Goal: Task Accomplishment & Management: Complete application form

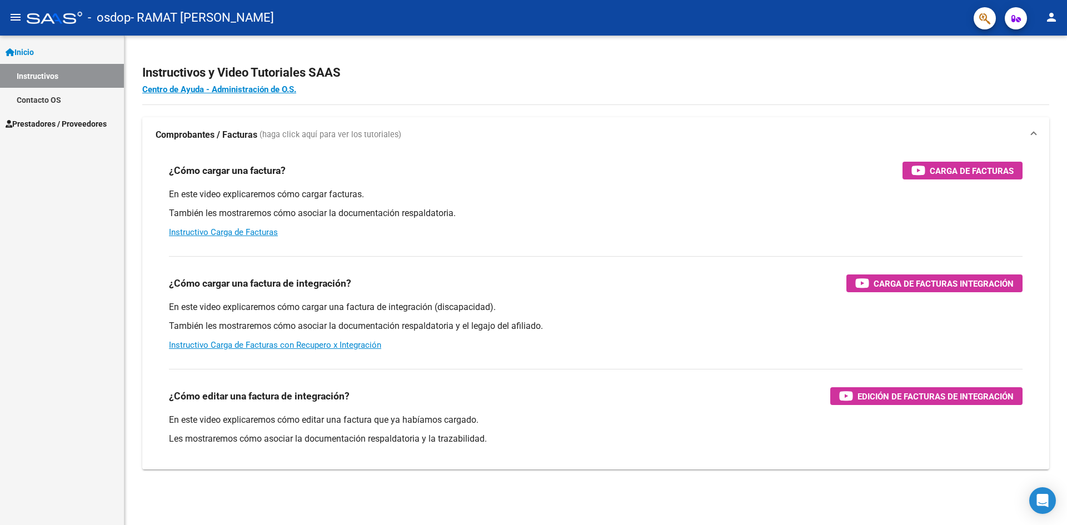
click at [54, 118] on span "Prestadores / Proveedores" at bounding box center [56, 124] width 101 height 12
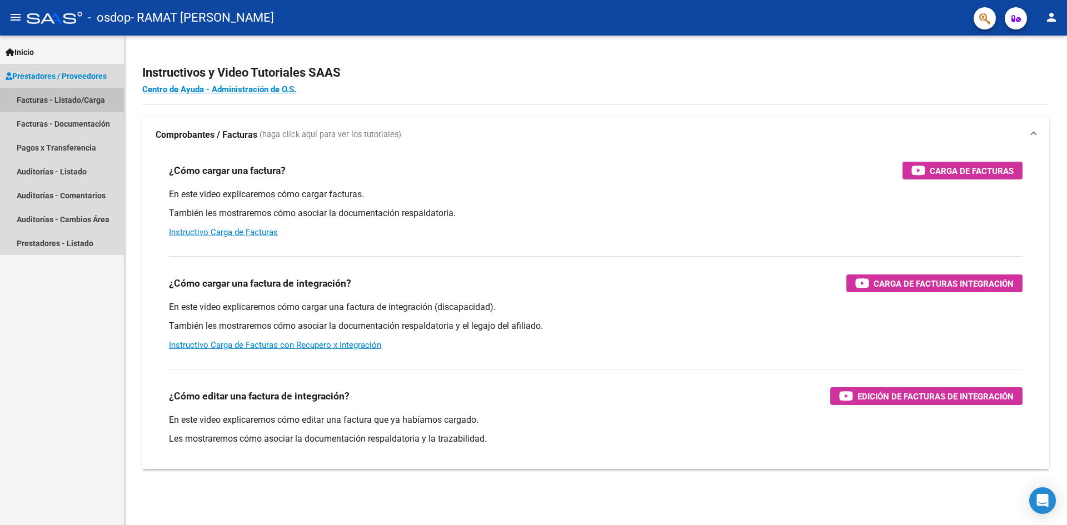
click at [61, 100] on link "Facturas - Listado/Carga" at bounding box center [62, 100] width 124 height 24
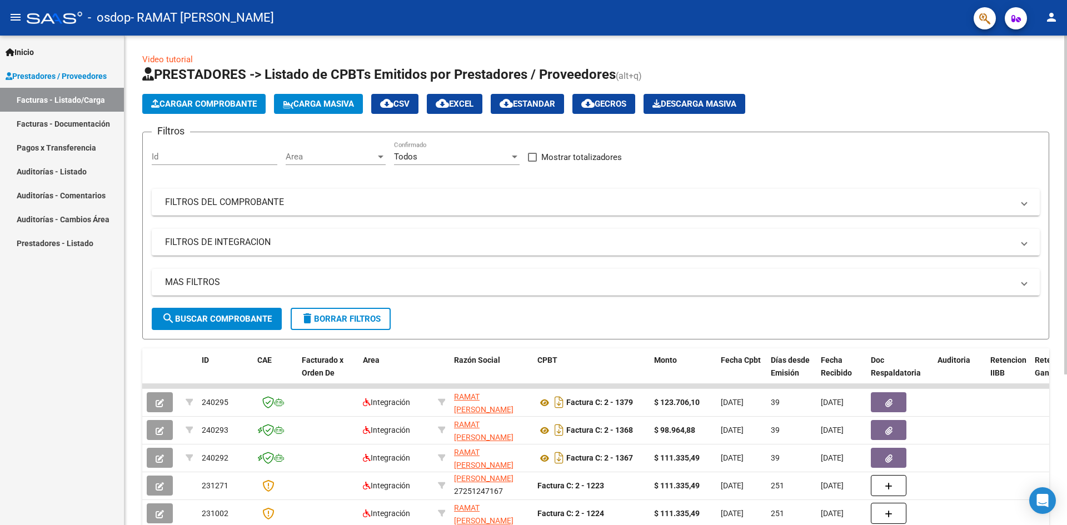
click at [231, 103] on span "Cargar Comprobante" at bounding box center [204, 104] width 106 height 10
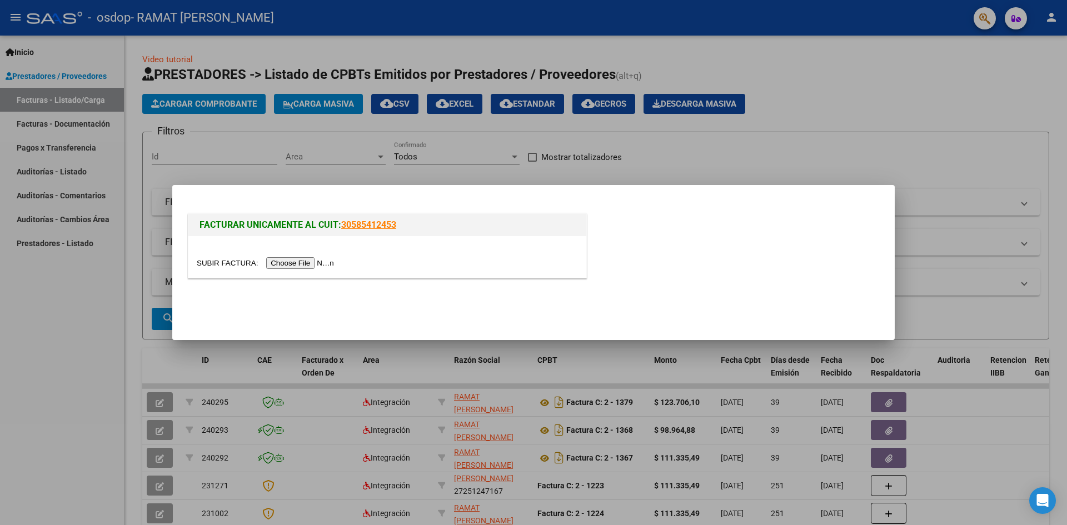
click at [283, 265] on input "file" at bounding box center [267, 263] width 141 height 12
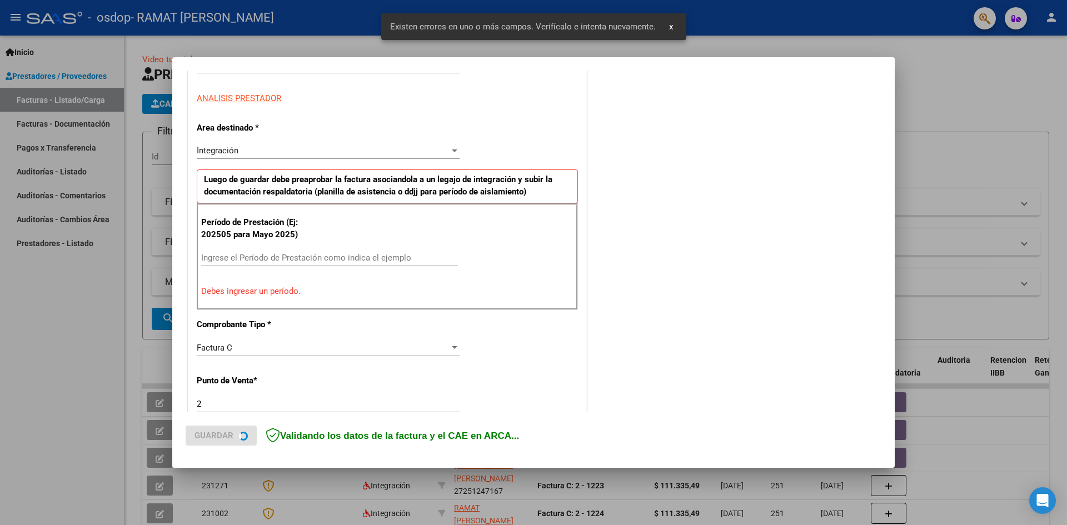
scroll to position [196, 0]
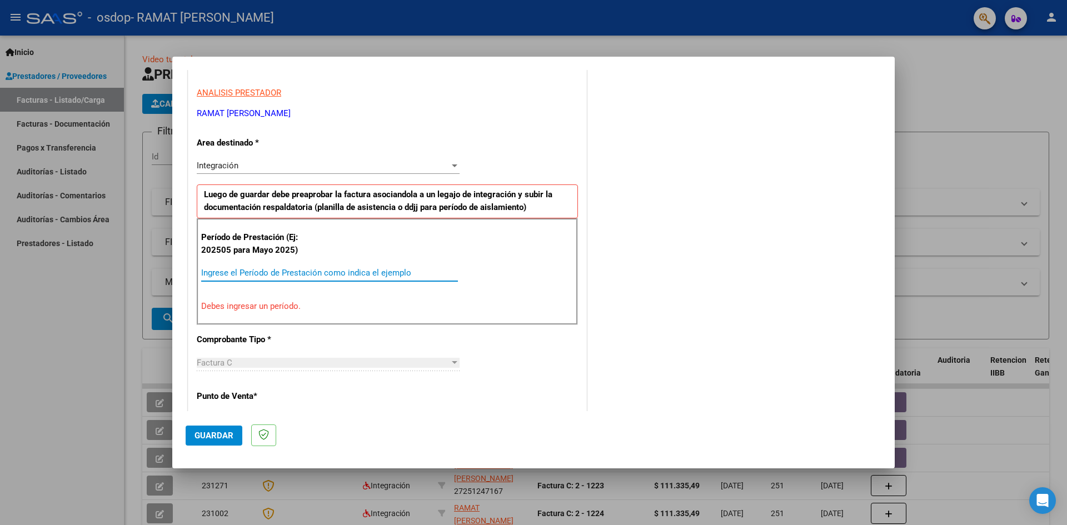
click at [257, 272] on input "Ingrese el Período de Prestación como indica el ejemplo" at bounding box center [329, 273] width 257 height 10
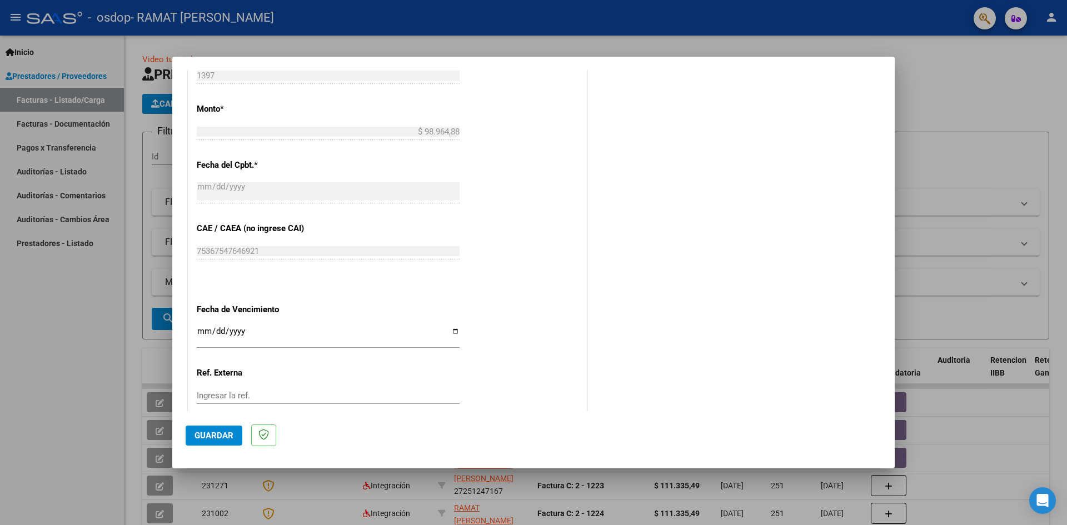
scroll to position [585, 0]
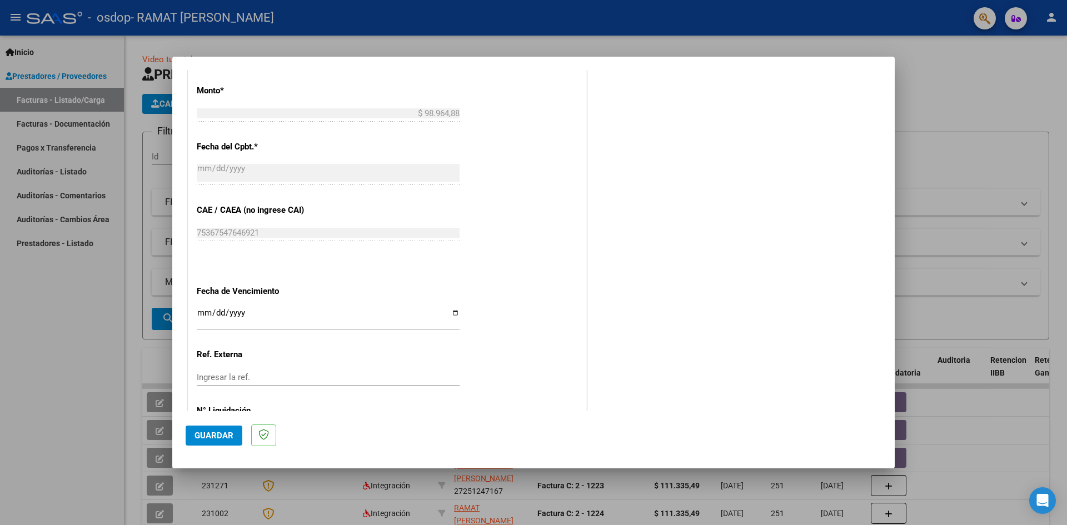
type input "202508"
click at [451, 314] on input "Ingresar la fecha" at bounding box center [328, 317] width 263 height 18
type input "[DATE]"
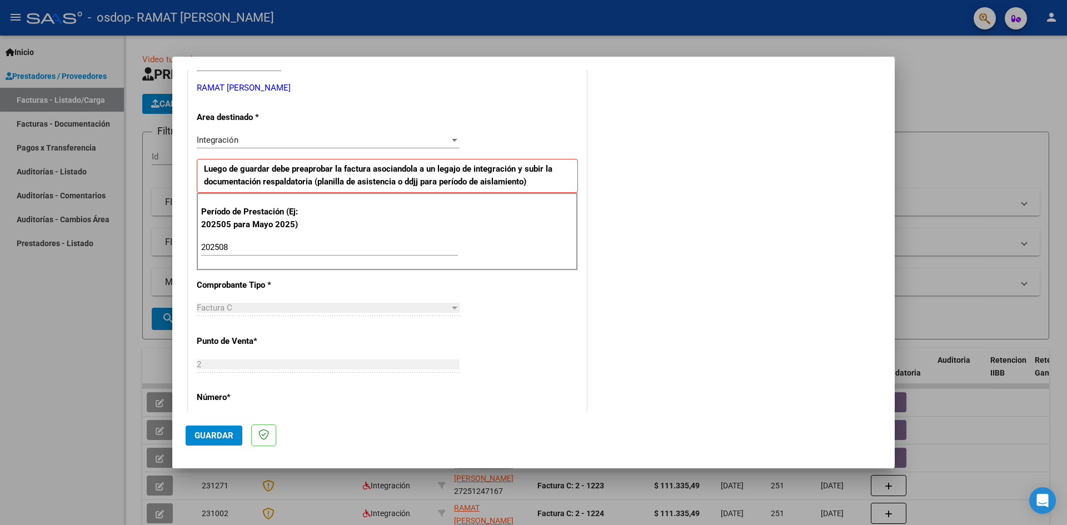
scroll to position [222, 0]
click at [206, 438] on span "Guardar" at bounding box center [213, 436] width 39 height 10
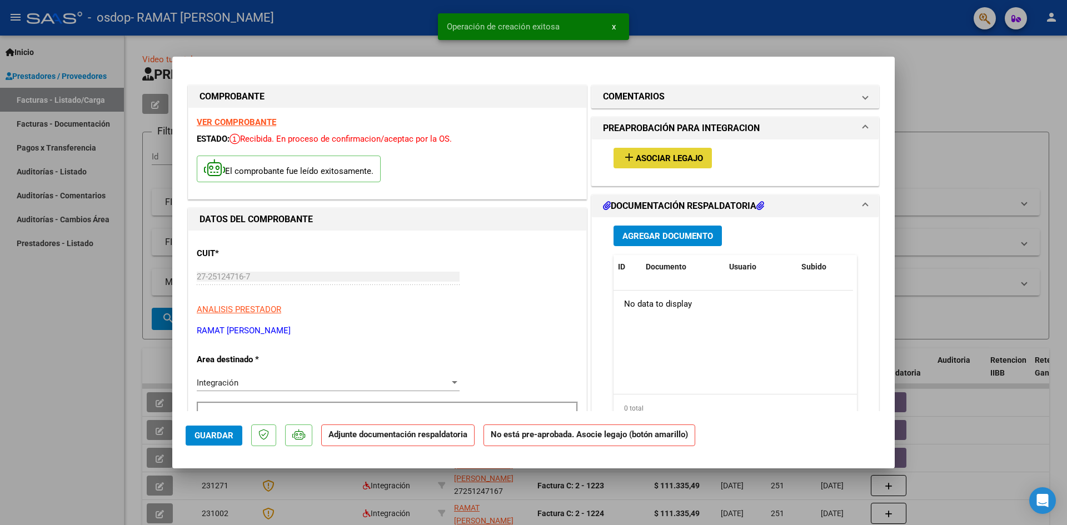
click at [663, 156] on span "Asociar Legajo" at bounding box center [669, 158] width 67 height 10
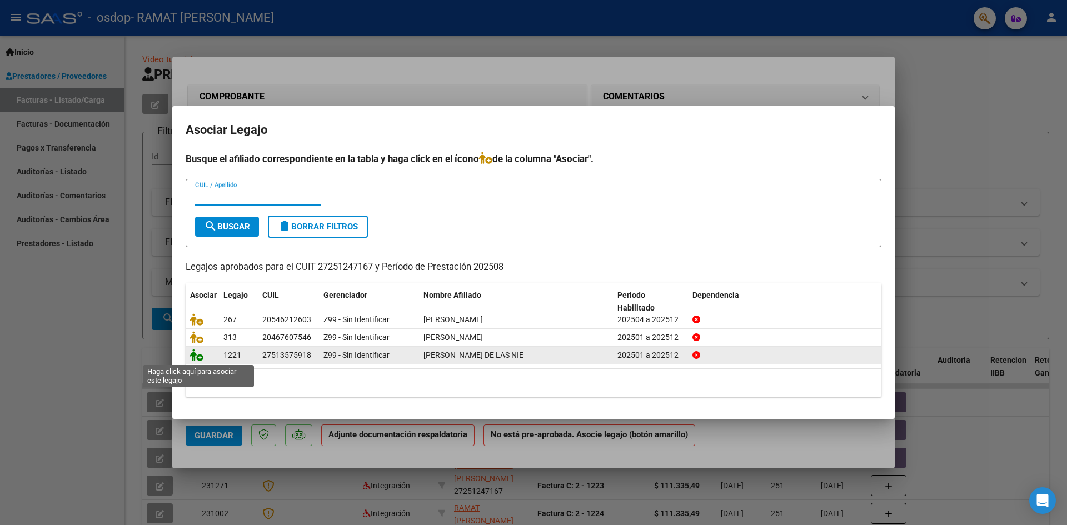
click at [197, 358] on icon at bounding box center [196, 355] width 13 height 12
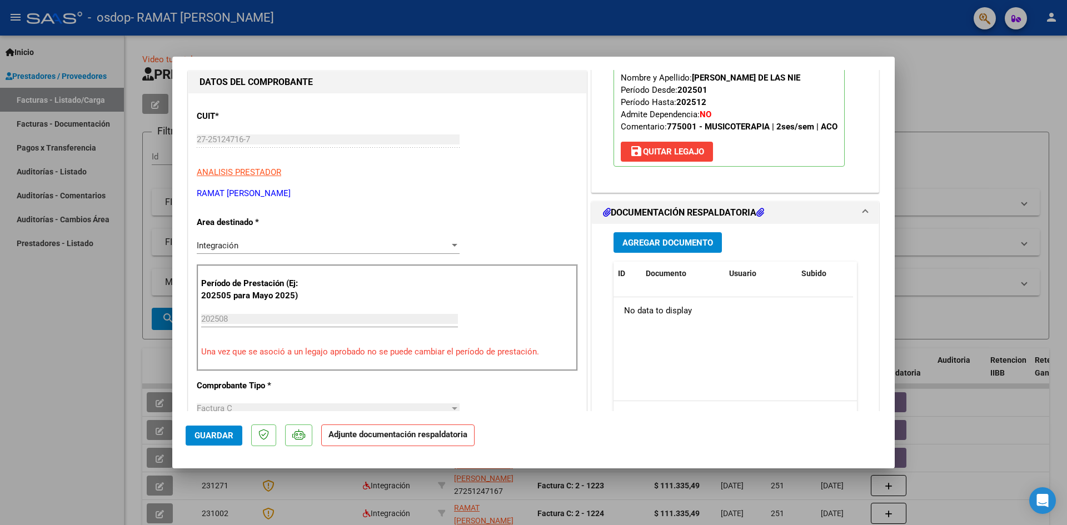
scroll to position [167, 0]
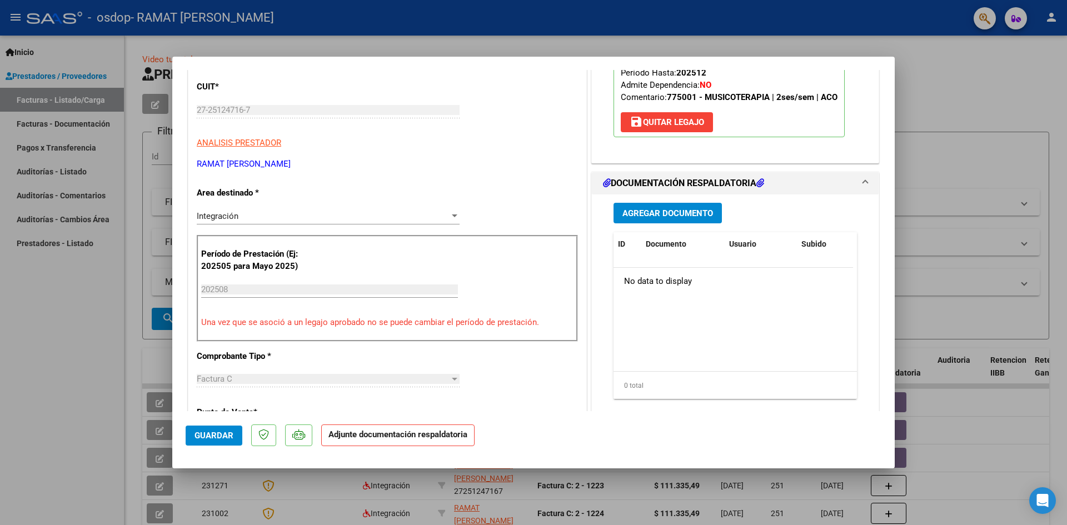
click at [637, 218] on span "Agregar Documento" at bounding box center [667, 213] width 91 height 10
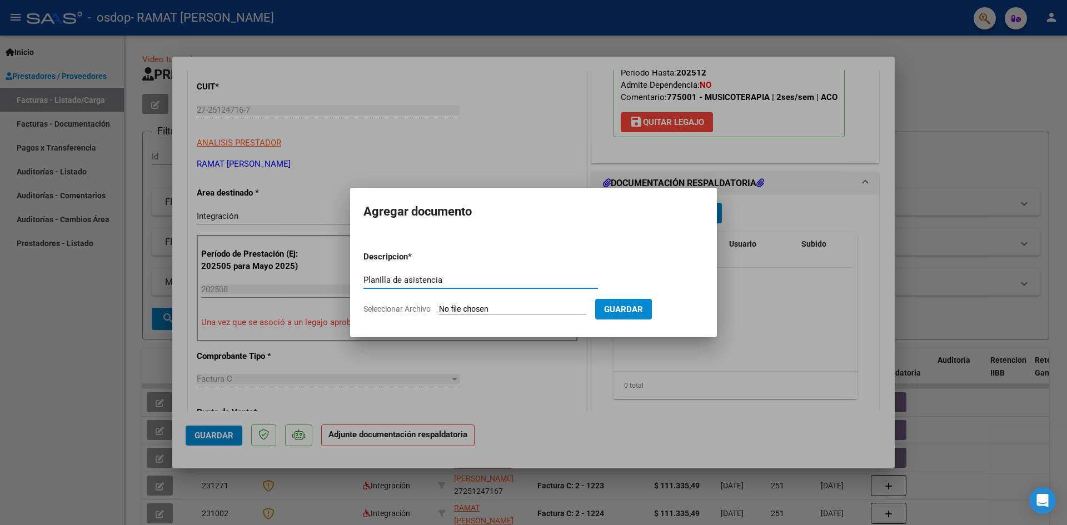
type input "Planilla de asistencia"
click at [493, 309] on input "Seleccionar Archivo" at bounding box center [512, 309] width 147 height 11
type input "C:\fakepath\Planilla [PERSON_NAME][DATE].pdf"
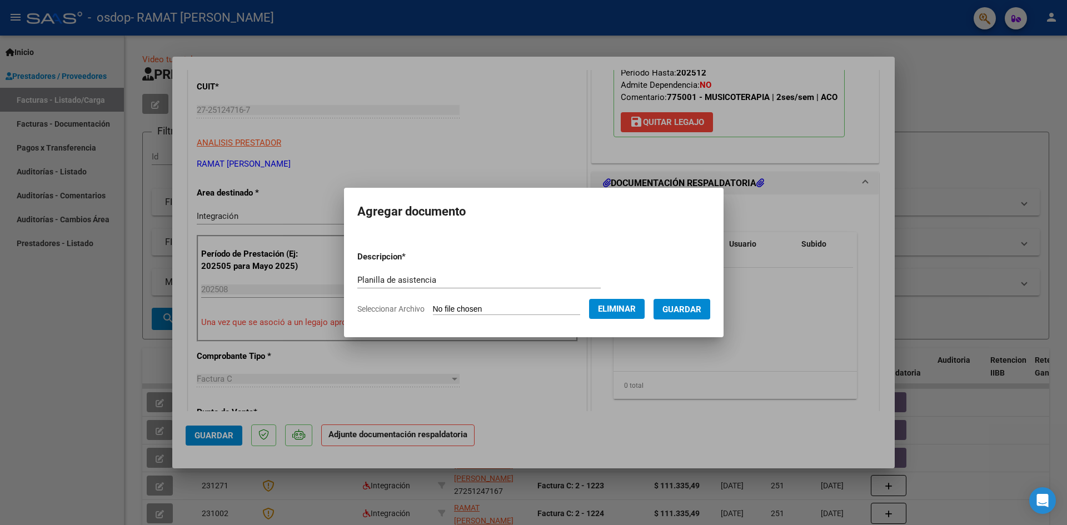
click at [697, 310] on span "Guardar" at bounding box center [681, 309] width 39 height 10
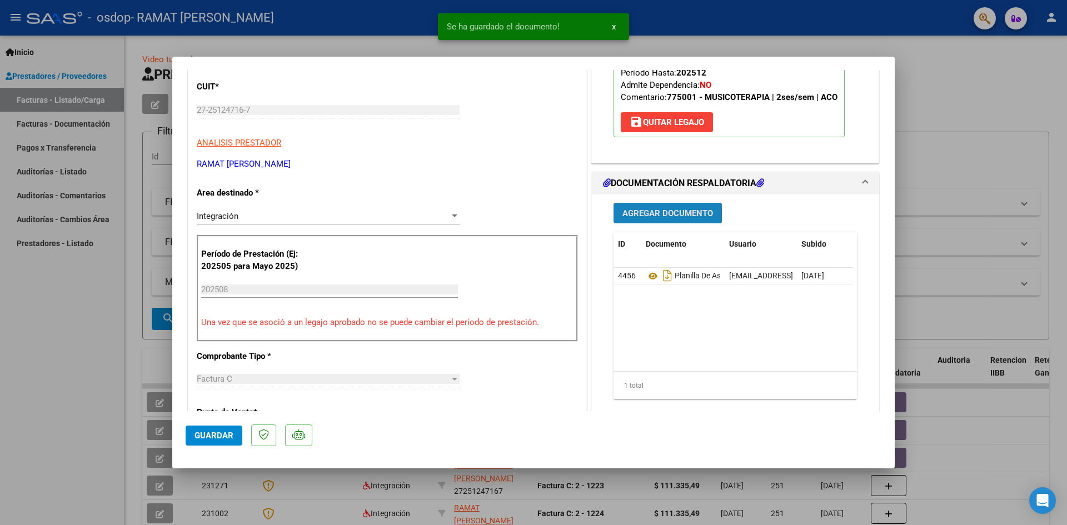
click at [645, 218] on span "Agregar Documento" at bounding box center [667, 213] width 91 height 10
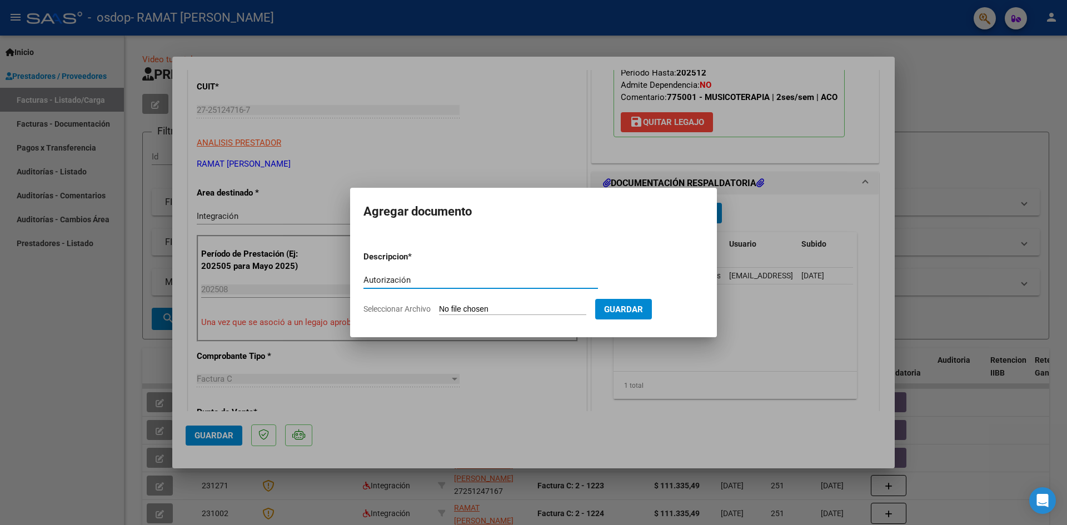
type input "Autorización"
click at [479, 312] on input "Seleccionar Archivo" at bounding box center [512, 309] width 147 height 11
type input "C:\fakepath\Aut [PERSON_NAME] ene a [DATE].docx"
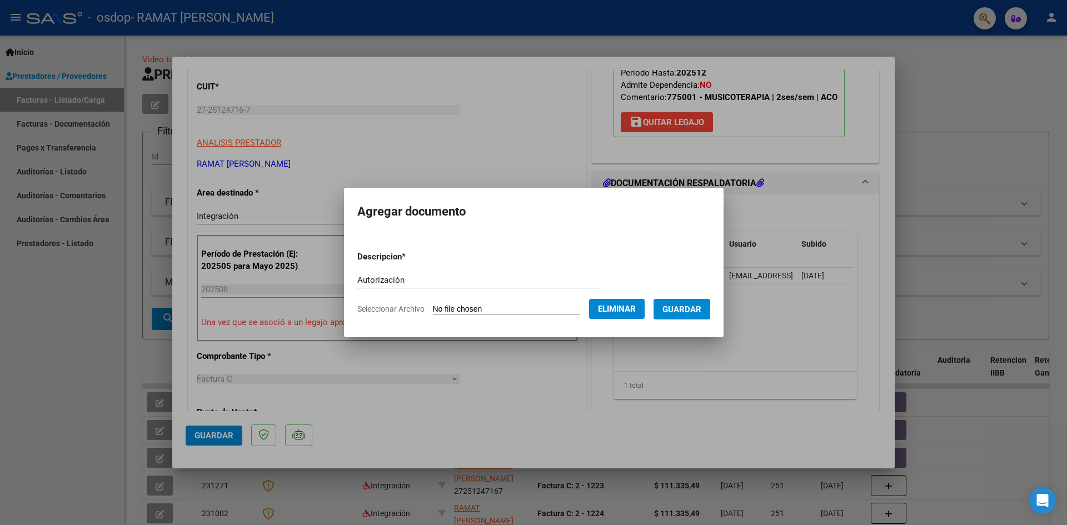
click at [678, 316] on button "Guardar" at bounding box center [681, 309] width 57 height 21
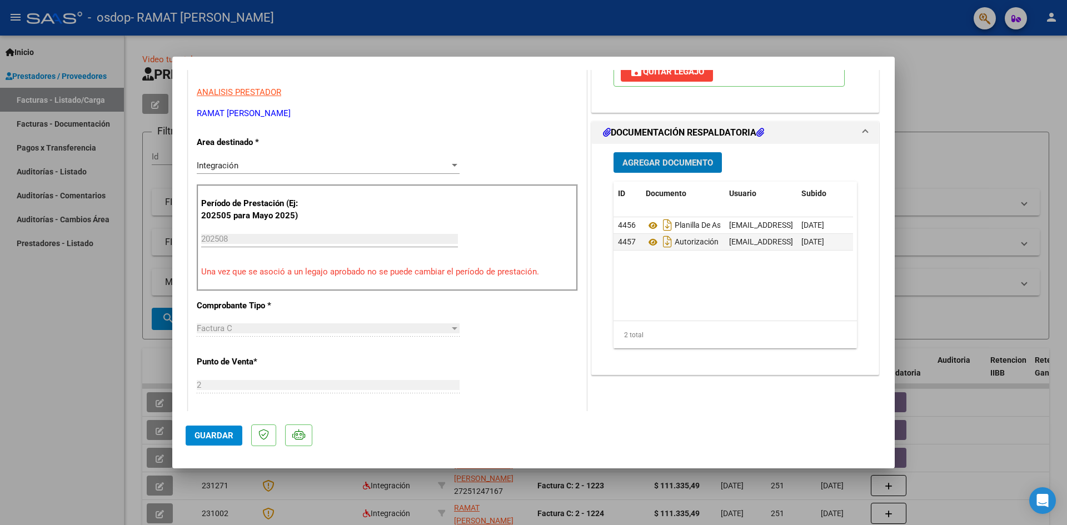
scroll to position [222, 0]
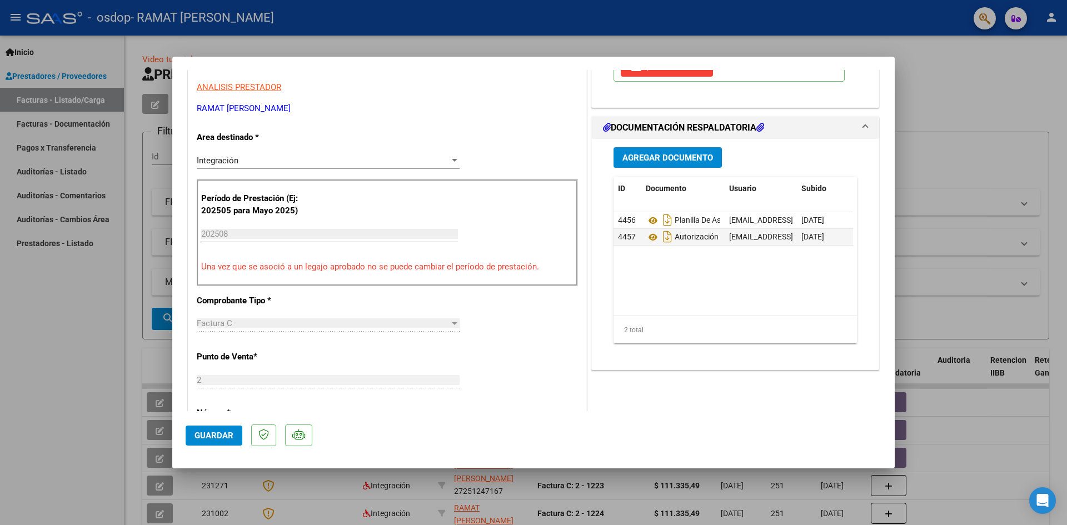
click at [877, 244] on mat-dialog-content "COMPROBANTE VER COMPROBANTE ESTADO: Recibida. En proceso de confirmacion/acepta…" at bounding box center [533, 240] width 722 height 341
click at [870, 402] on div "COMENTARIOS Comentarios del Prestador / Gerenciador: PREAPROBACIÓN PARA INTEGRA…" at bounding box center [735, 352] width 292 height 982
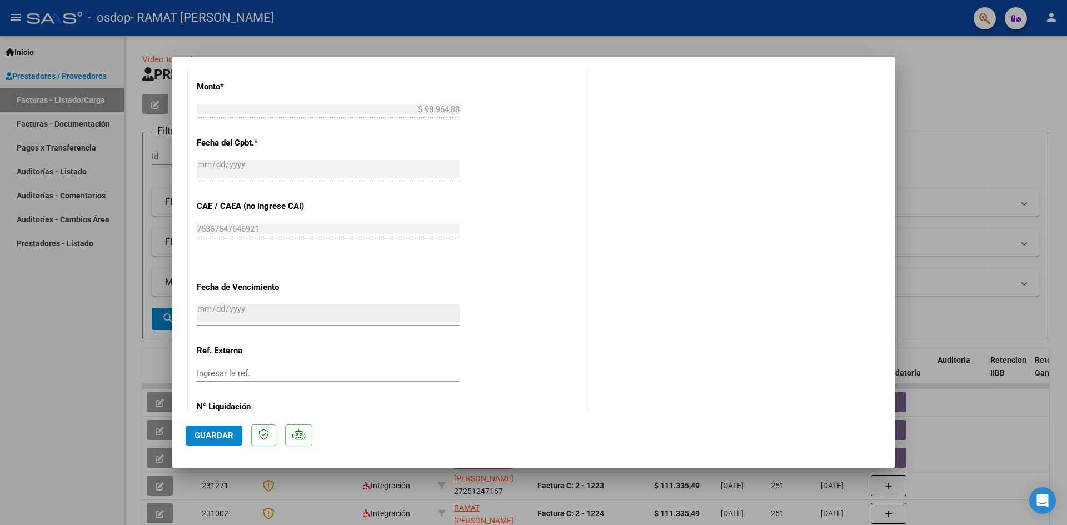
scroll to position [653, 0]
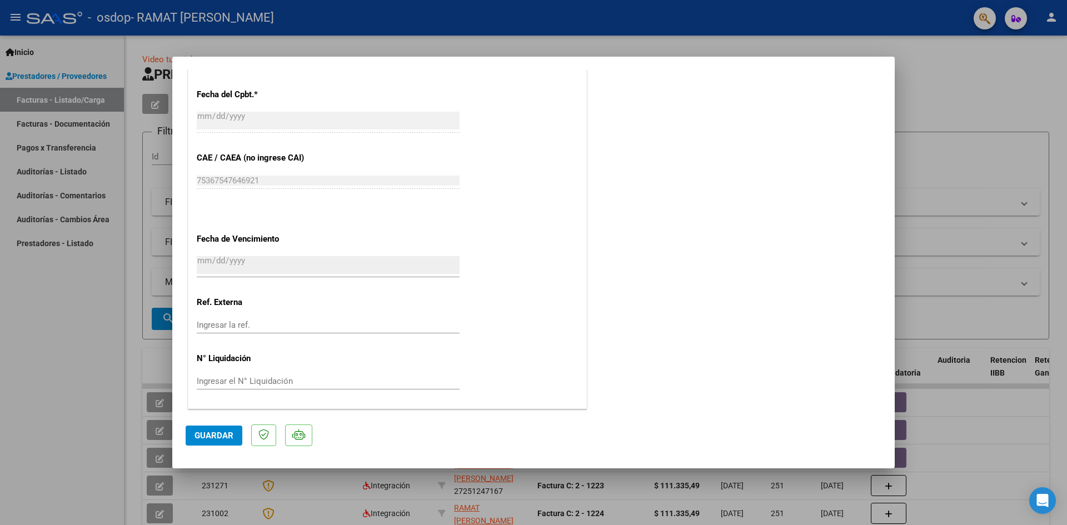
click at [195, 433] on span "Guardar" at bounding box center [213, 436] width 39 height 10
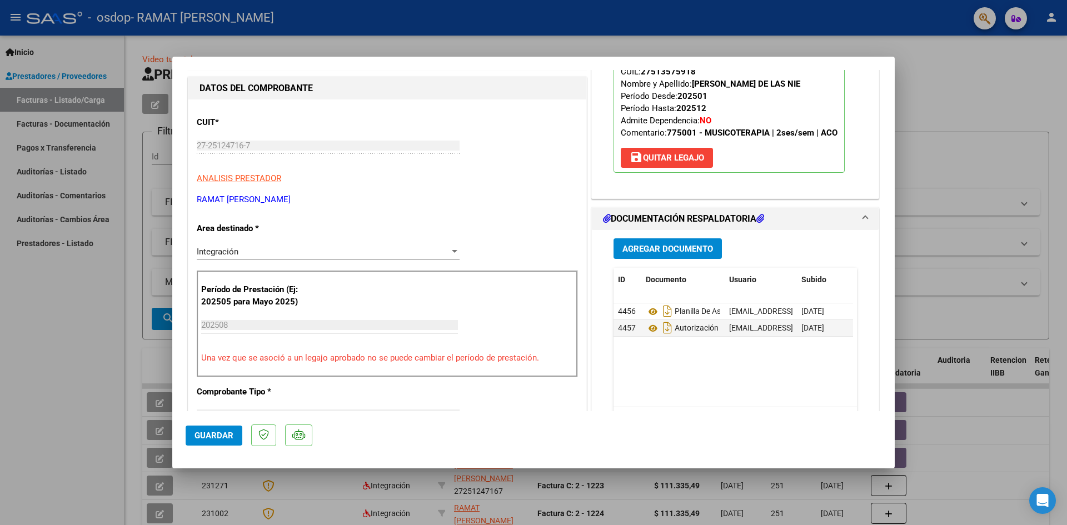
scroll to position [0, 0]
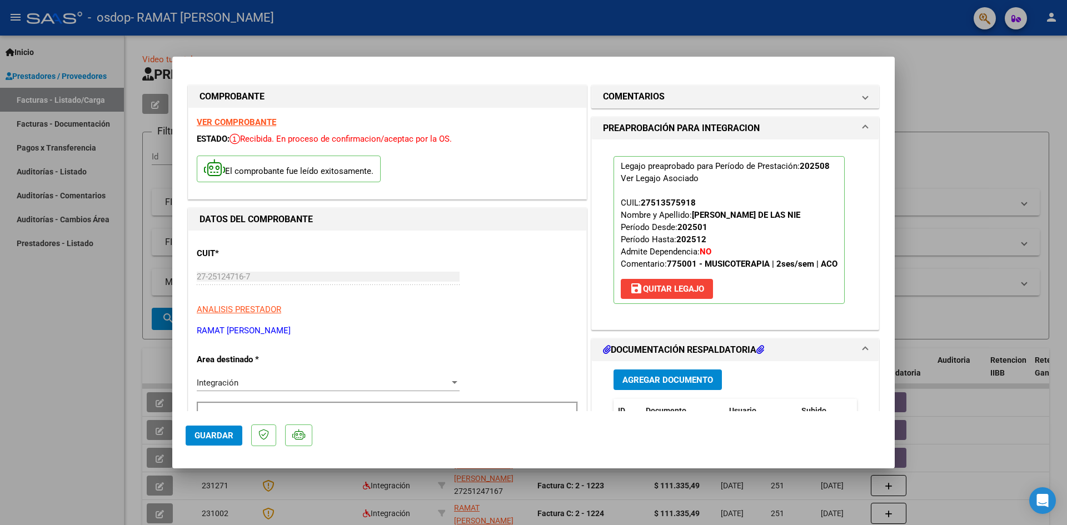
drag, startPoint x: 549, startPoint y: 72, endPoint x: 566, endPoint y: 227, distance: 155.4
click at [951, 438] on div at bounding box center [533, 262] width 1067 height 525
type input "$ 0,00"
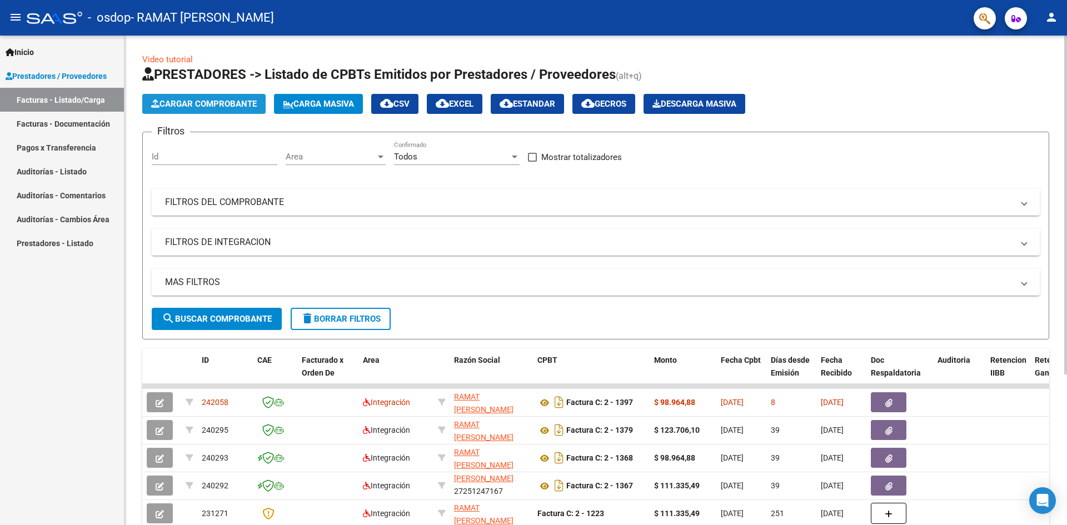
click at [218, 107] on span "Cargar Comprobante" at bounding box center [204, 104] width 106 height 10
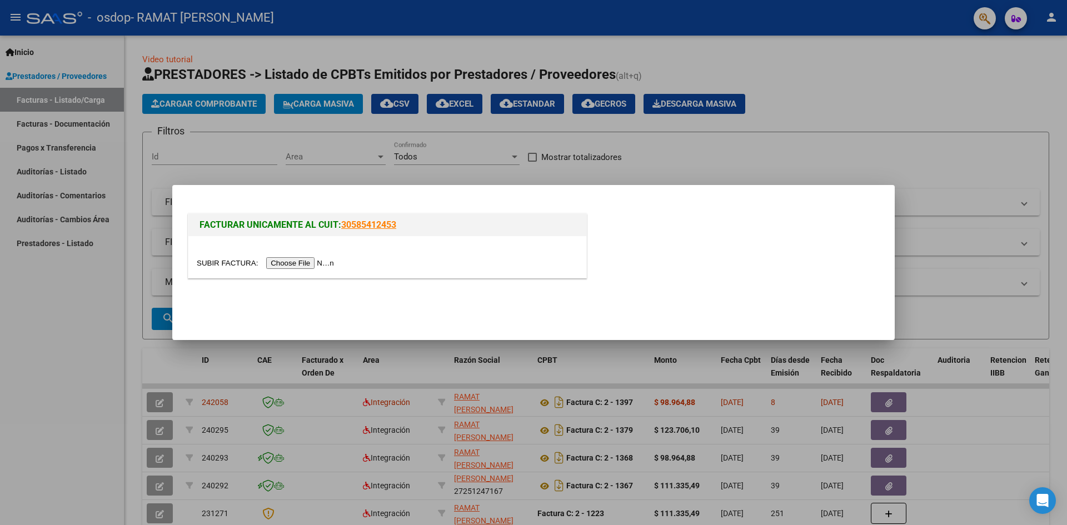
click at [295, 262] on input "file" at bounding box center [267, 263] width 141 height 12
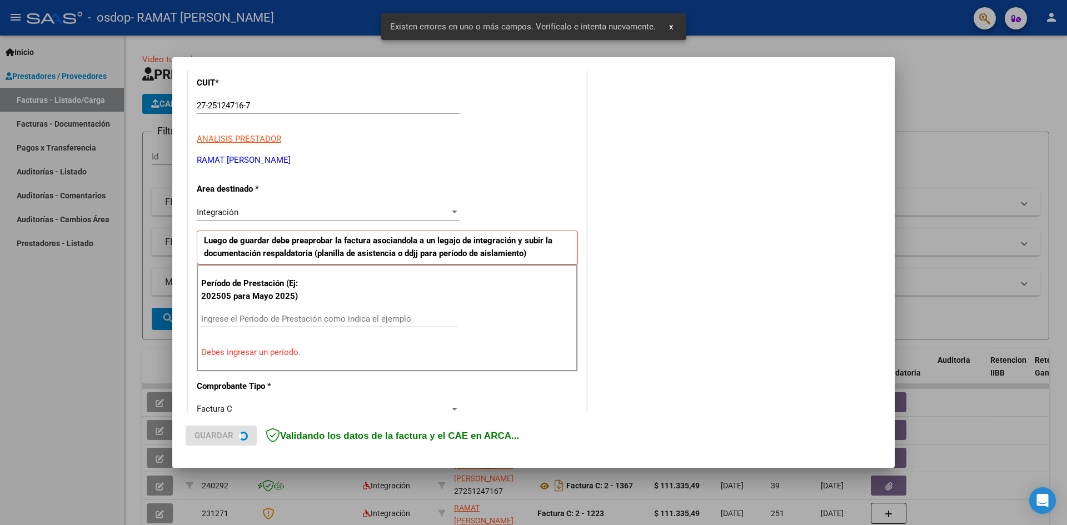
scroll to position [216, 0]
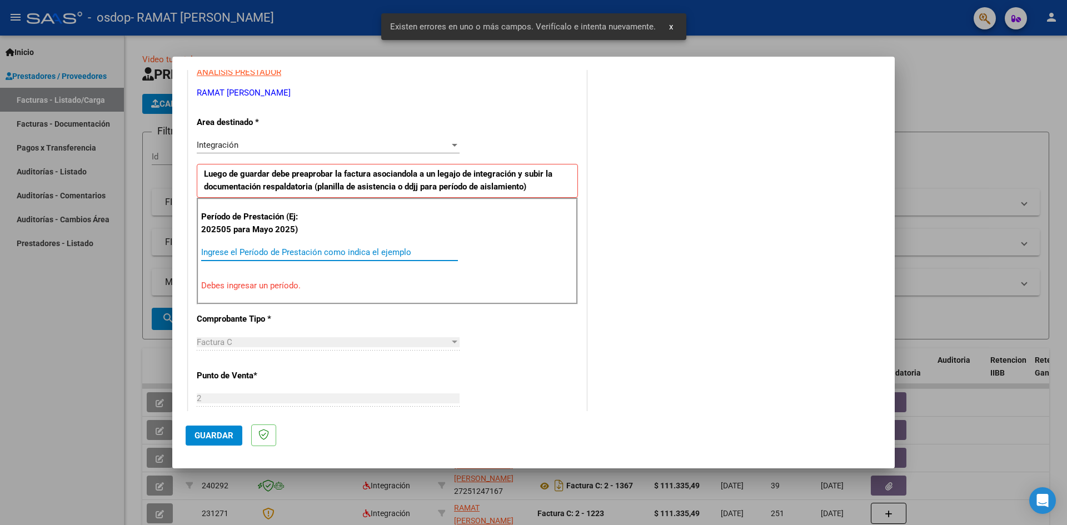
click at [257, 247] on input "Ingrese el Período de Prestación como indica el ejemplo" at bounding box center [329, 252] width 257 height 10
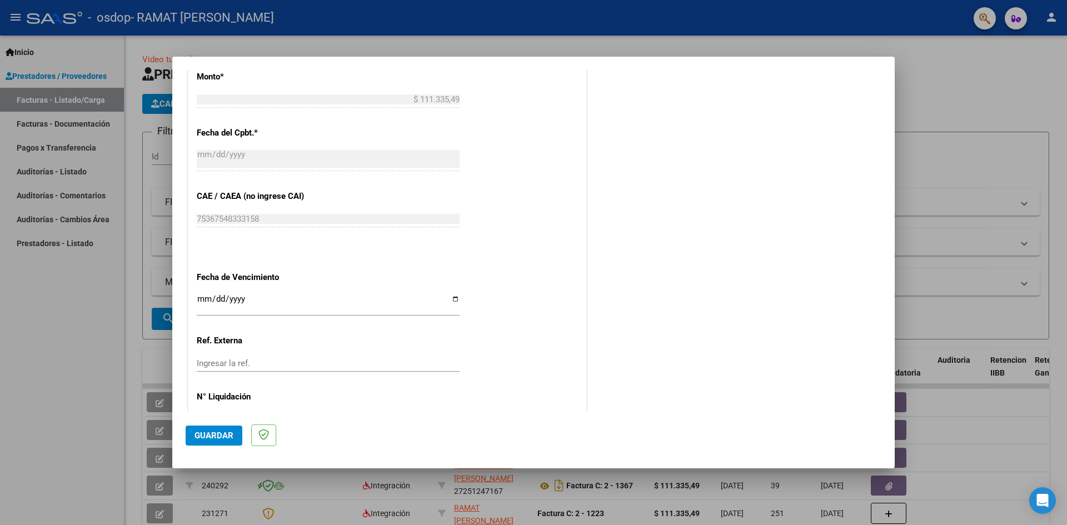
scroll to position [611, 0]
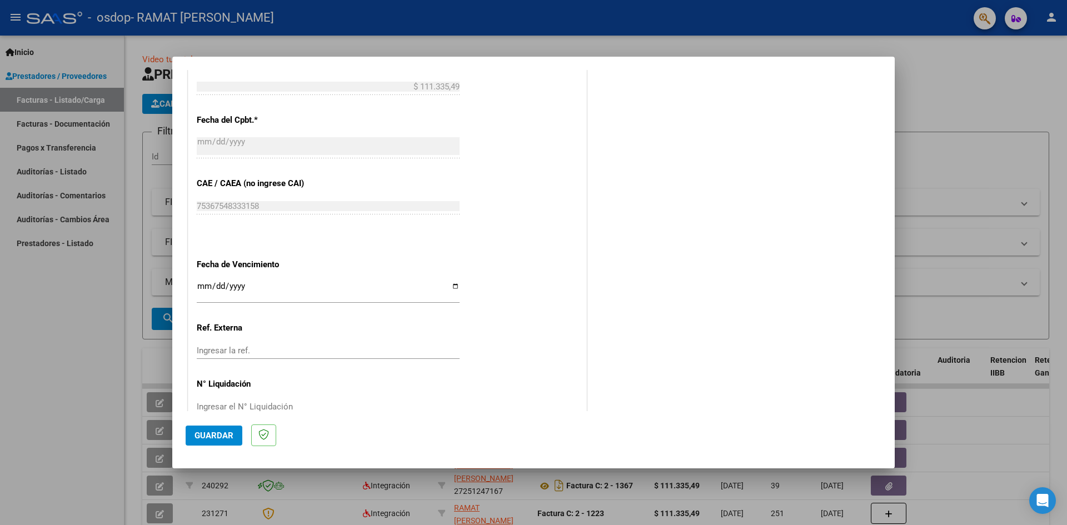
type input "202508"
click at [451, 285] on input "Ingresar la fecha" at bounding box center [328, 291] width 263 height 18
type input "[DATE]"
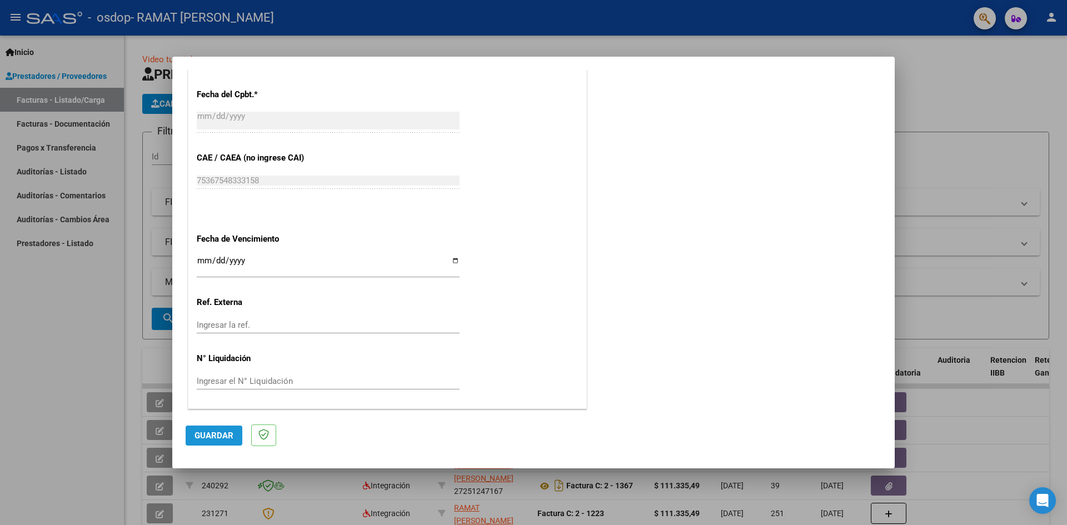
click at [217, 437] on span "Guardar" at bounding box center [213, 436] width 39 height 10
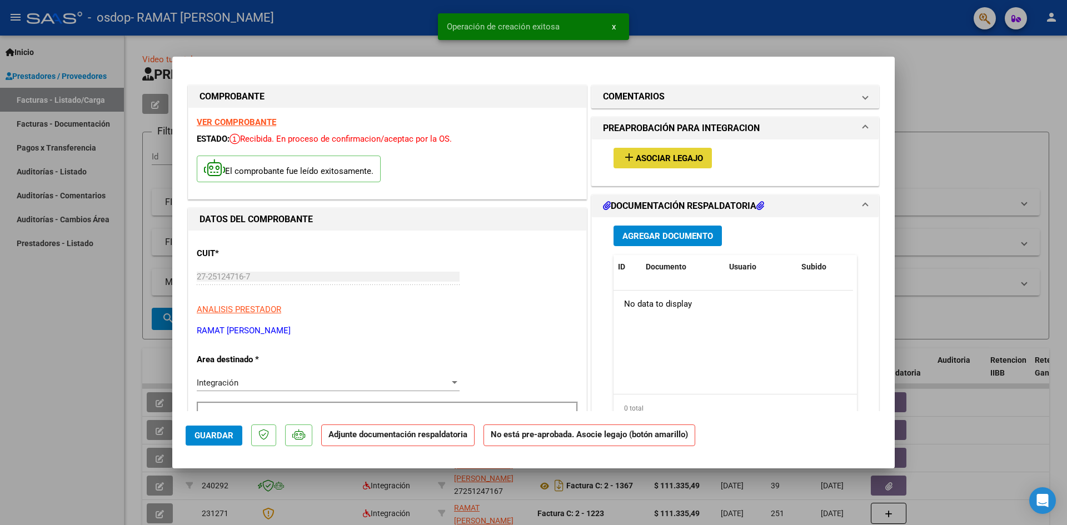
click at [622, 151] on mat-icon "add" at bounding box center [628, 157] width 13 height 13
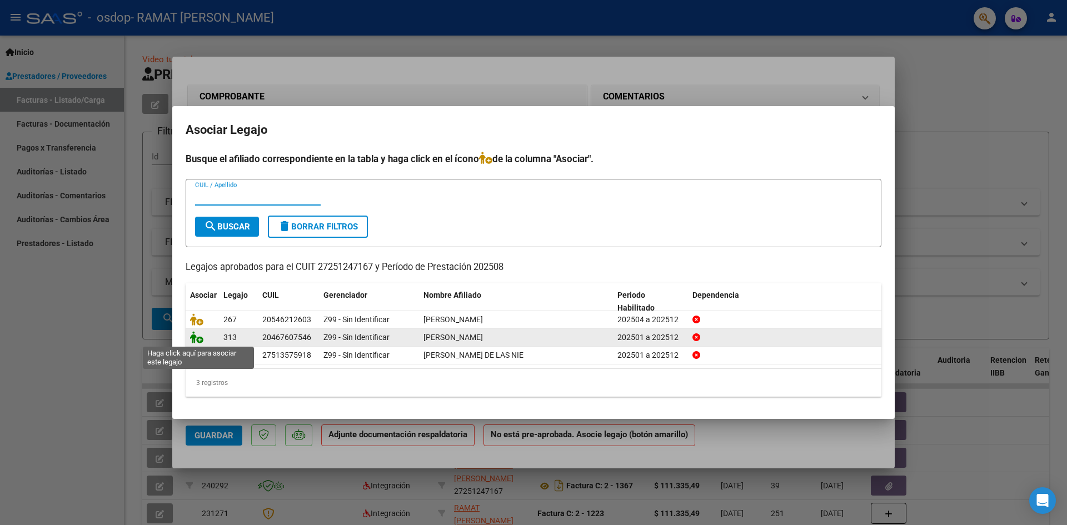
click at [196, 334] on icon at bounding box center [196, 337] width 13 height 12
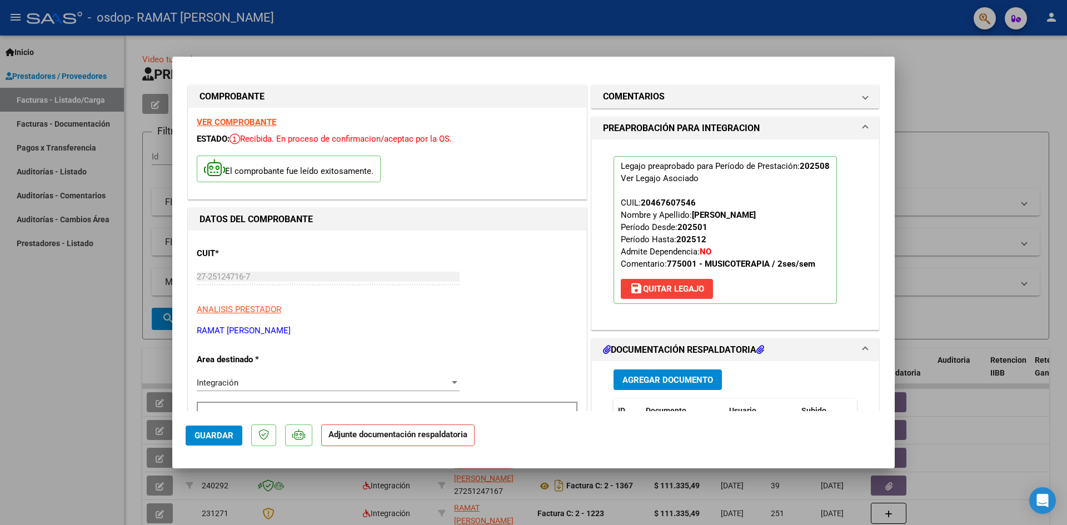
click at [640, 377] on span "Agregar Documento" at bounding box center [667, 380] width 91 height 10
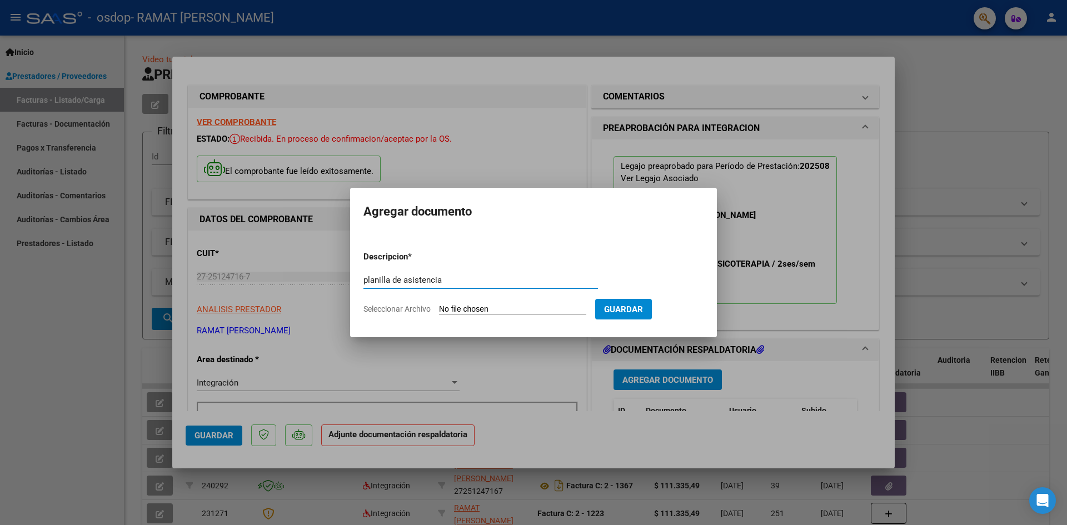
type input "planilla de asistencia"
click at [511, 310] on input "Seleccionar Archivo" at bounding box center [512, 309] width 147 height 11
type input "C:\fakepath\Planilla Lovera [DATE].pdf"
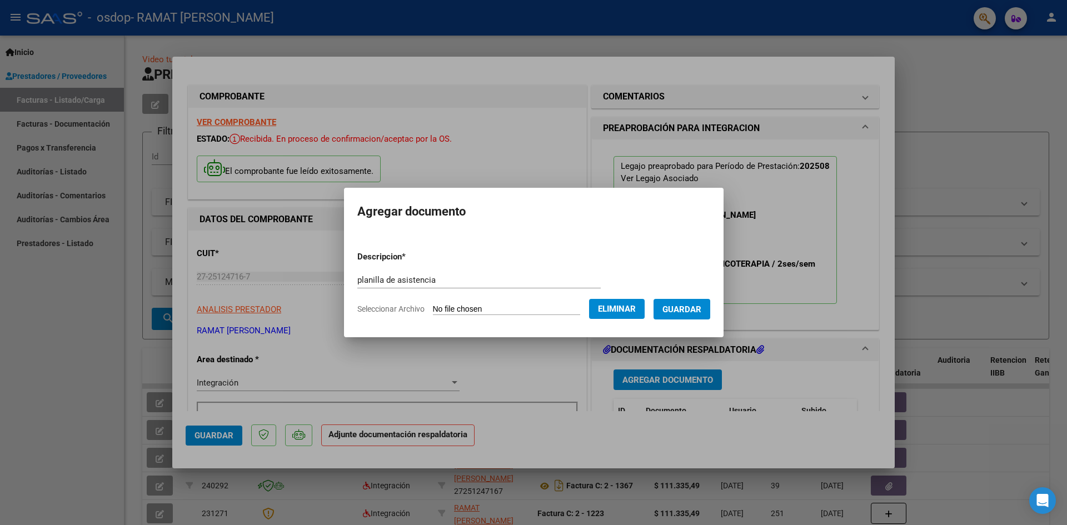
click at [678, 312] on span "Guardar" at bounding box center [681, 309] width 39 height 10
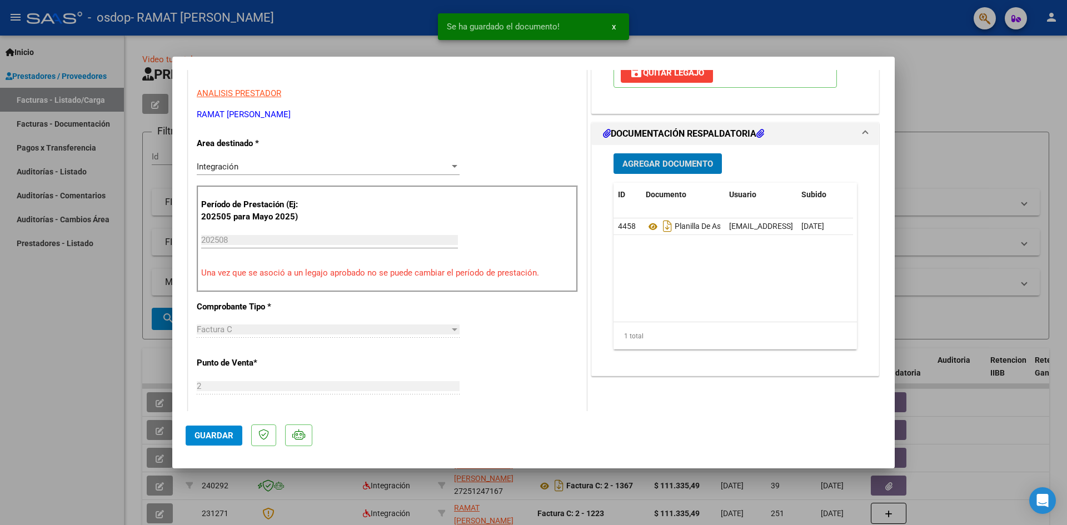
scroll to position [222, 0]
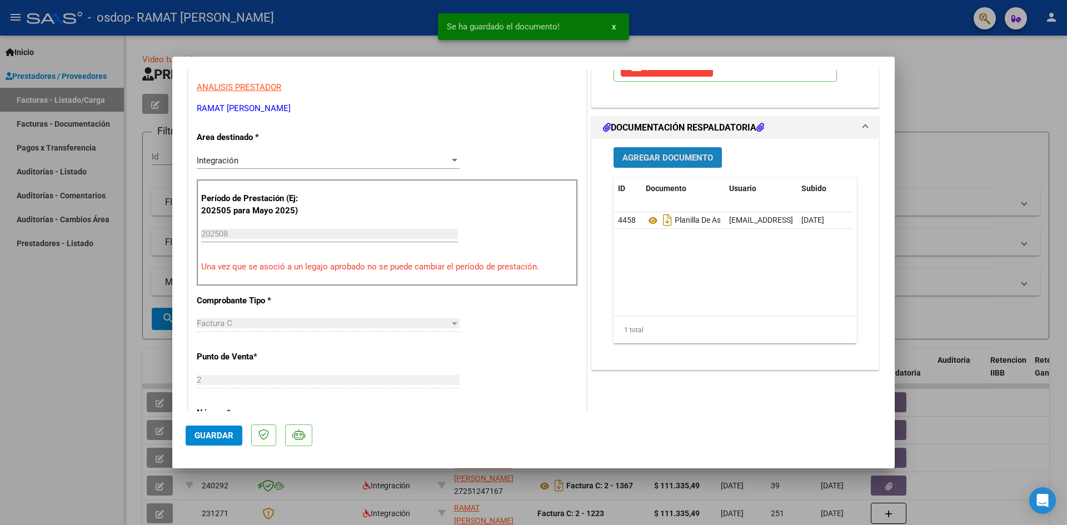
click at [671, 166] on button "Agregar Documento" at bounding box center [667, 157] width 108 height 21
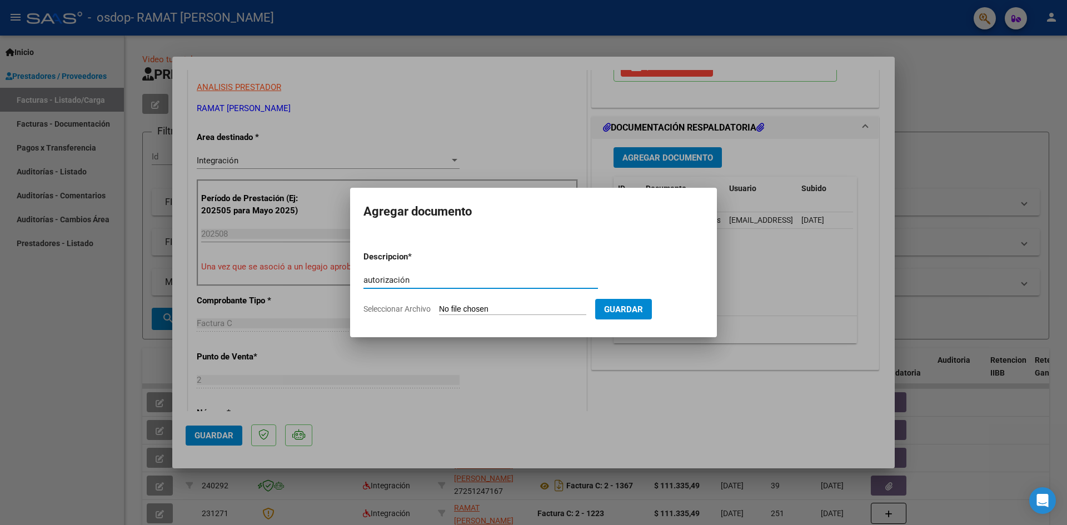
type input "autorización"
click at [456, 309] on input "Seleccionar Archivo" at bounding box center [512, 309] width 147 height 11
type input "C:\fakepath\Aut Lovera enero a [DATE].pdf"
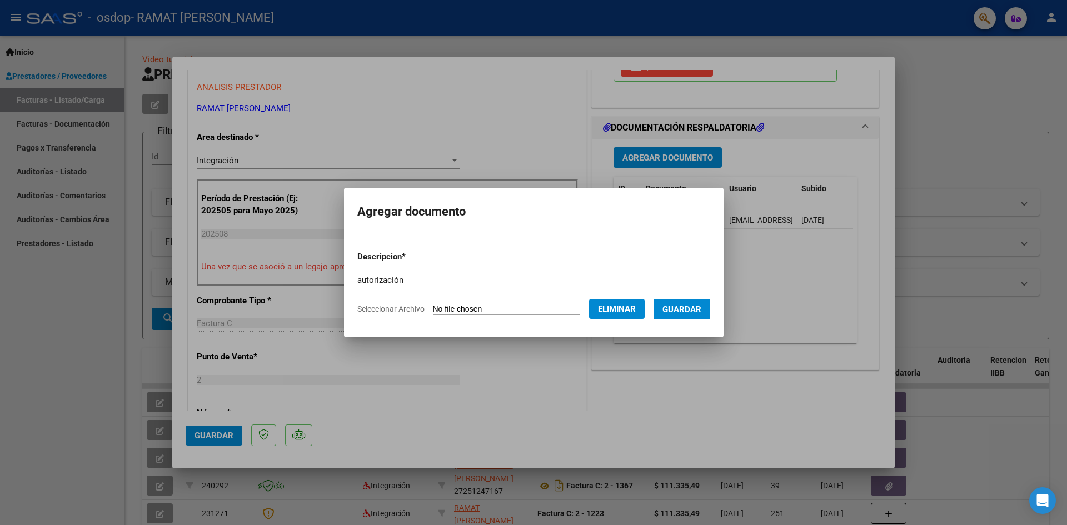
click at [691, 310] on span "Guardar" at bounding box center [681, 309] width 39 height 10
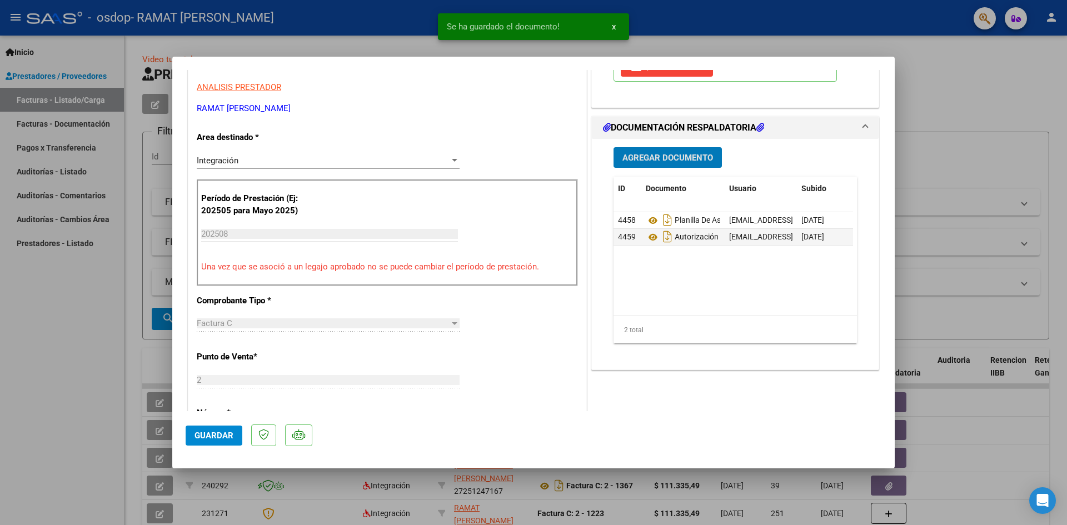
click at [212, 441] on button "Guardar" at bounding box center [214, 436] width 57 height 20
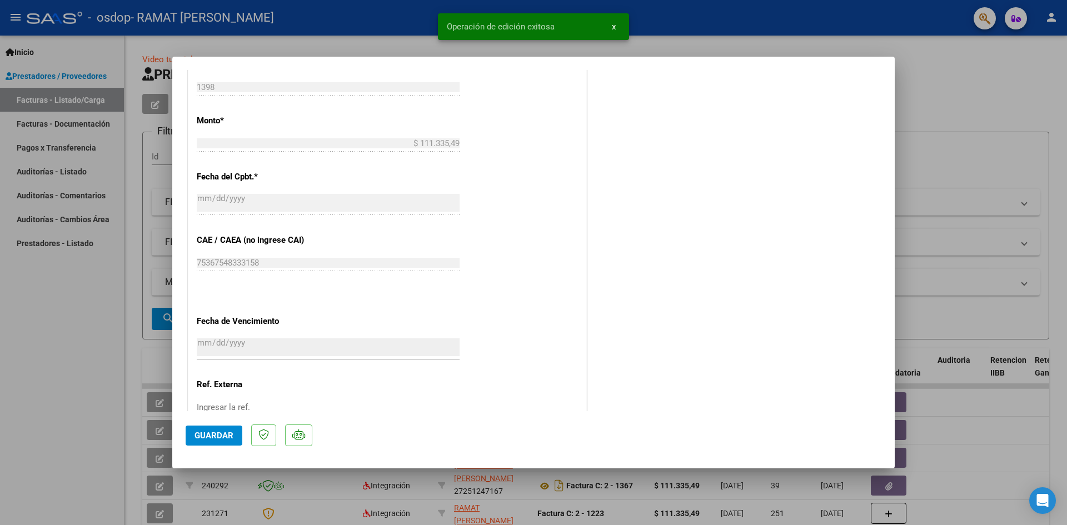
scroll to position [653, 0]
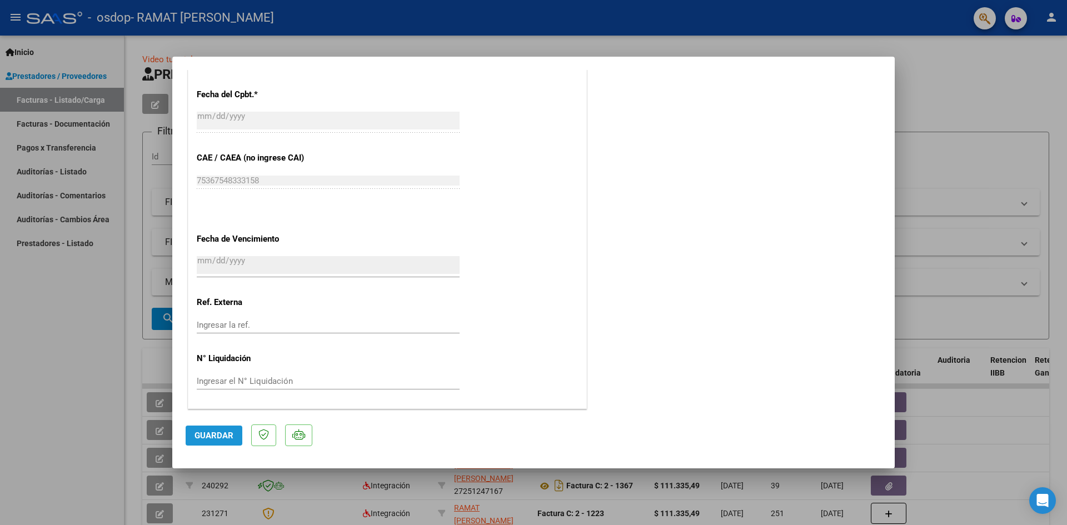
click at [219, 438] on span "Guardar" at bounding box center [213, 436] width 39 height 10
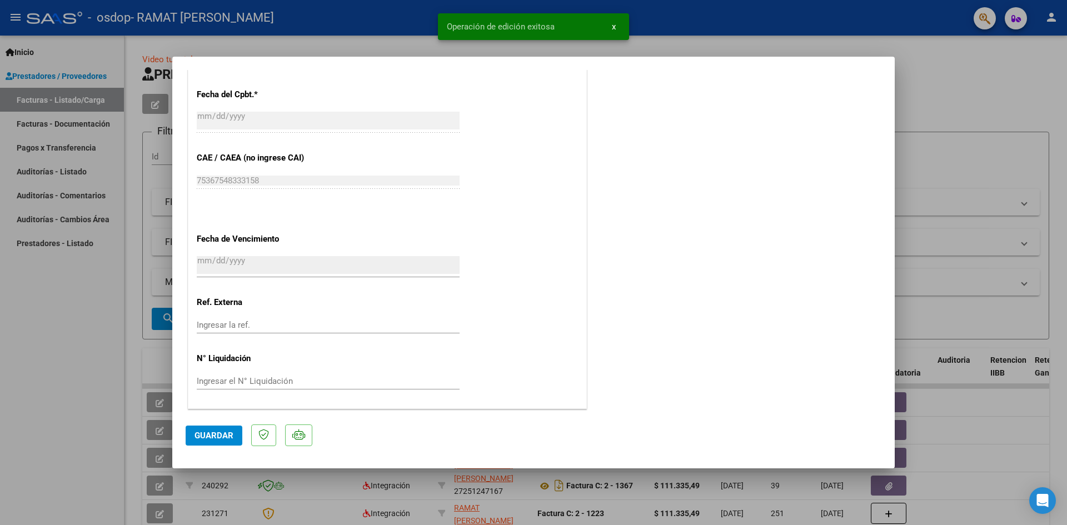
scroll to position [598, 0]
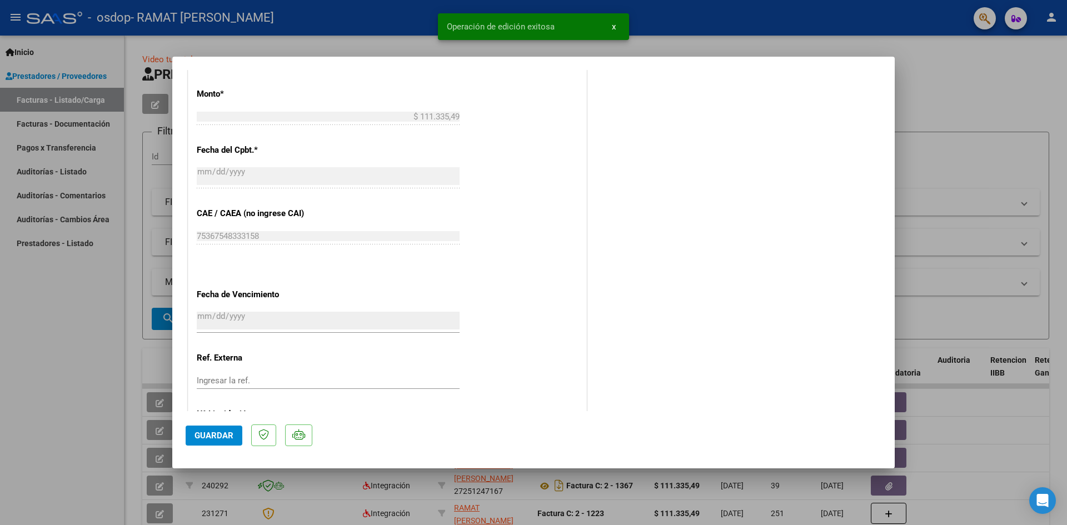
click at [974, 401] on div at bounding box center [533, 262] width 1067 height 525
type input "$ 0,00"
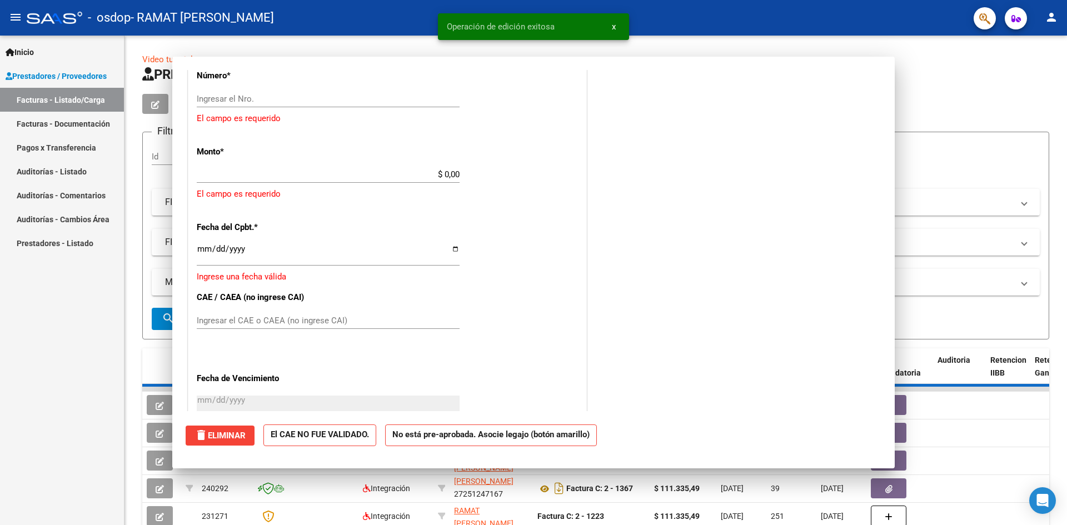
scroll to position [564, 0]
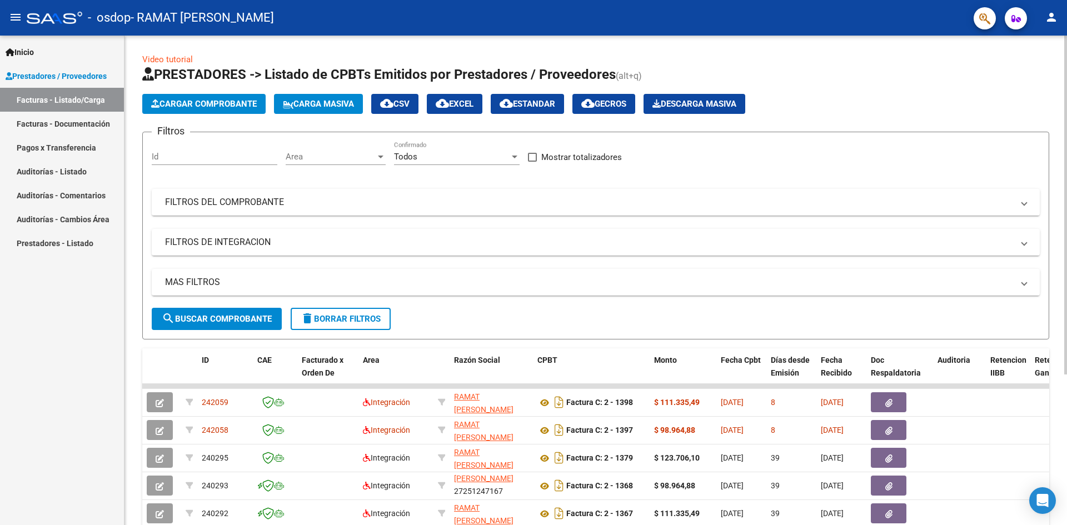
click at [261, 104] on button "Cargar Comprobante" at bounding box center [203, 104] width 123 height 20
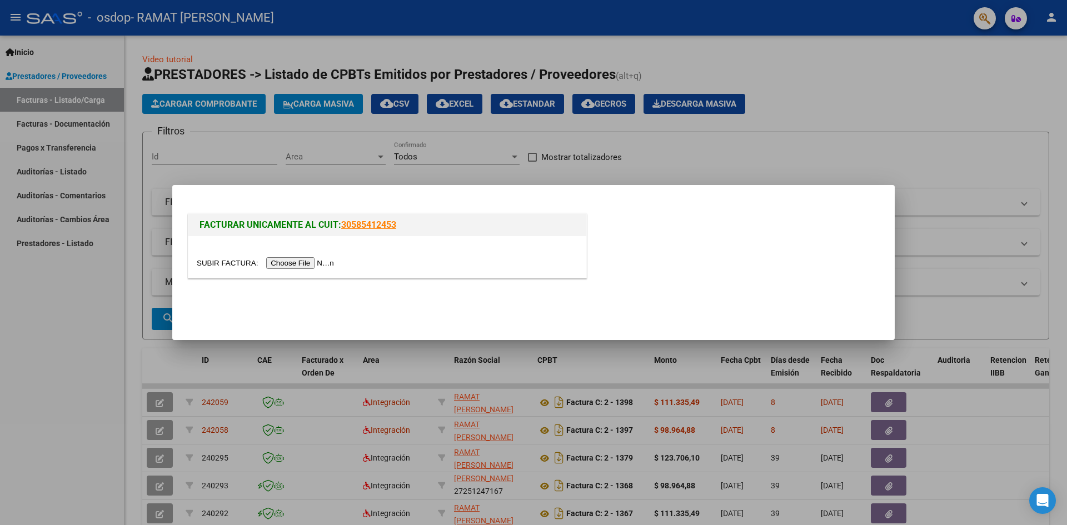
click at [315, 263] on input "file" at bounding box center [267, 263] width 141 height 12
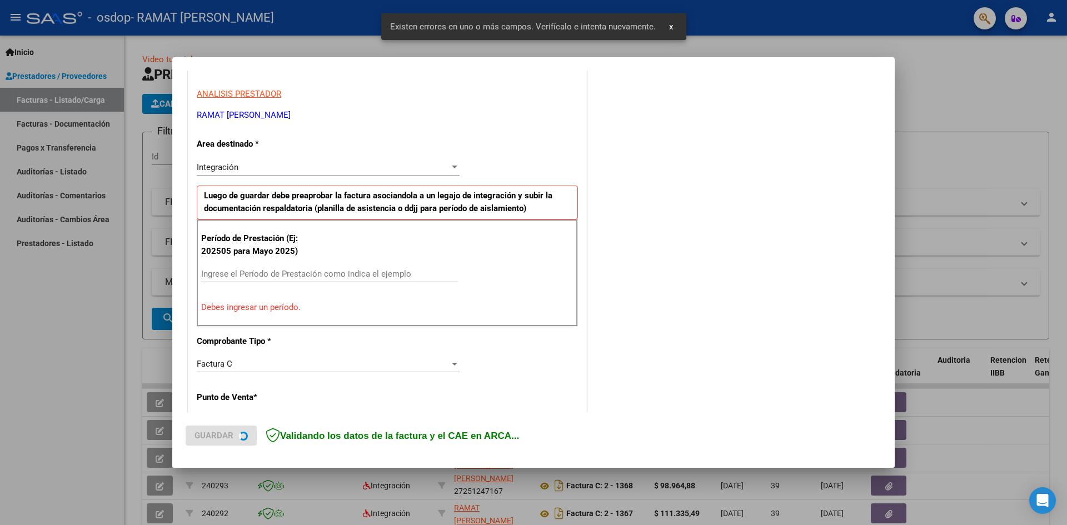
scroll to position [196, 0]
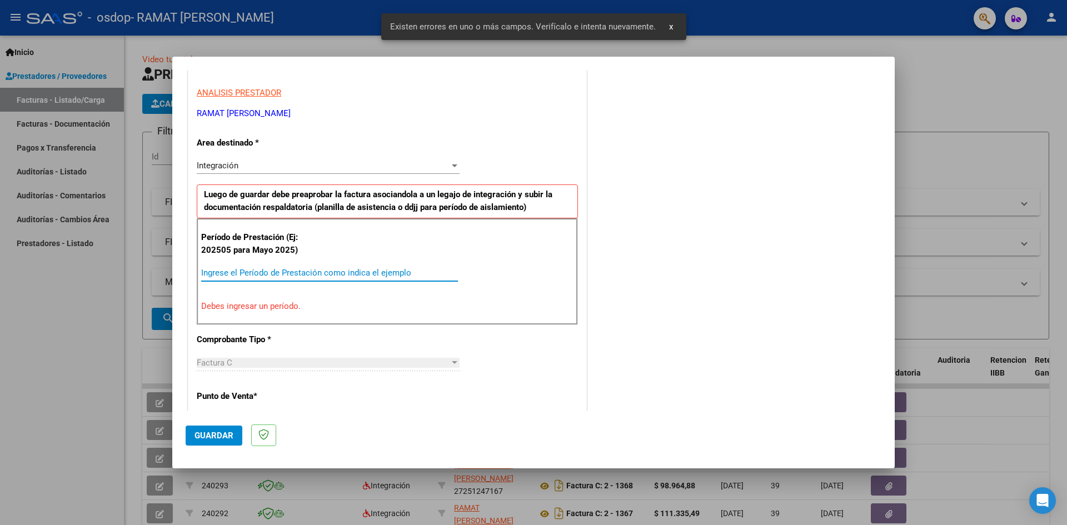
click at [263, 270] on input "Ingrese el Período de Prestación como indica el ejemplo" at bounding box center [329, 273] width 257 height 10
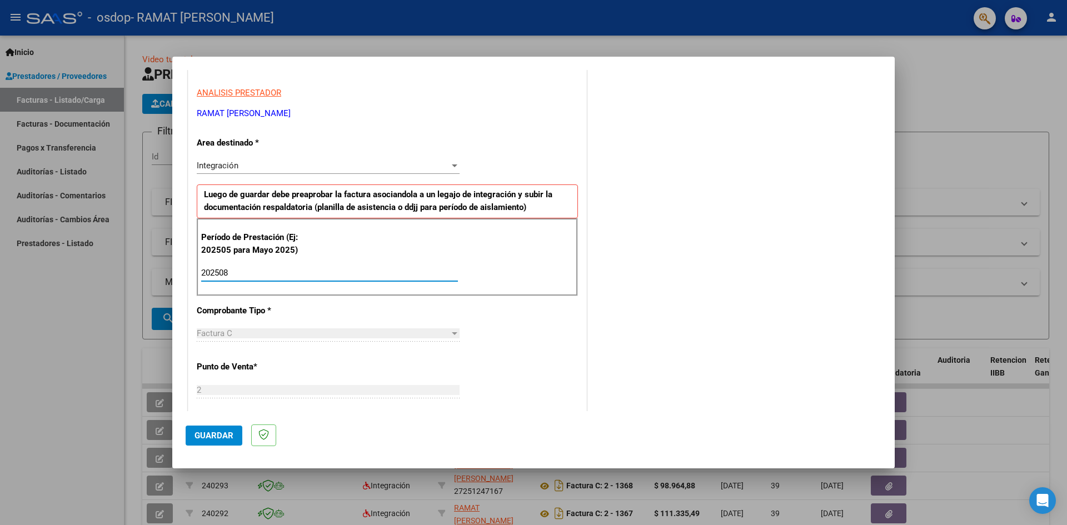
type input "202508"
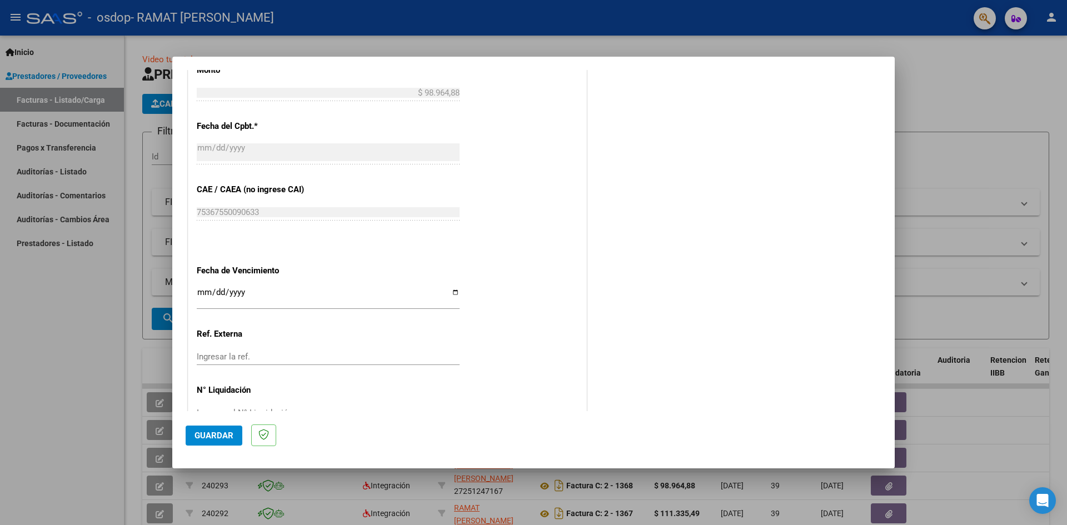
scroll to position [637, 0]
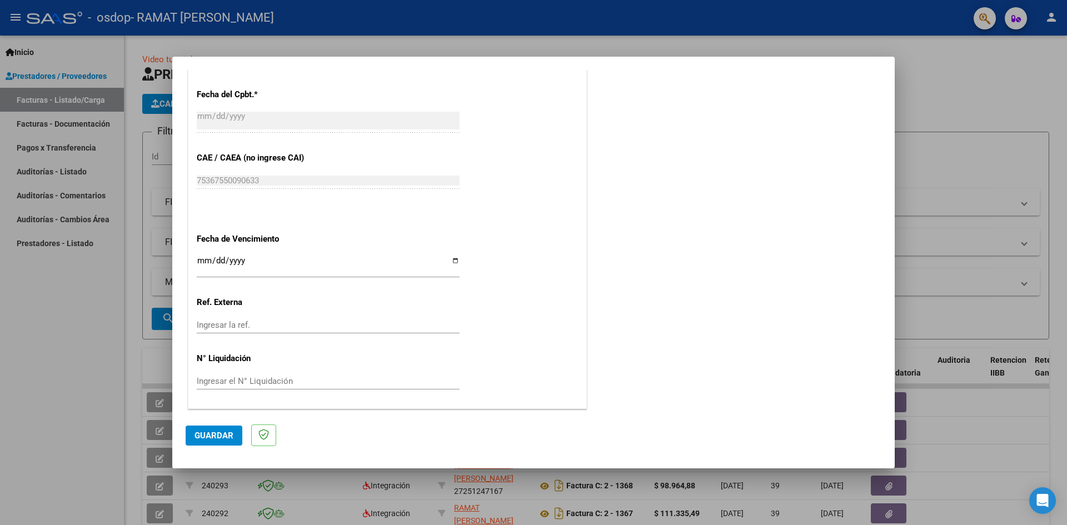
click at [451, 257] on input "Ingresar la fecha" at bounding box center [328, 265] width 263 height 18
type input "[DATE]"
click at [202, 433] on span "Guardar" at bounding box center [213, 436] width 39 height 10
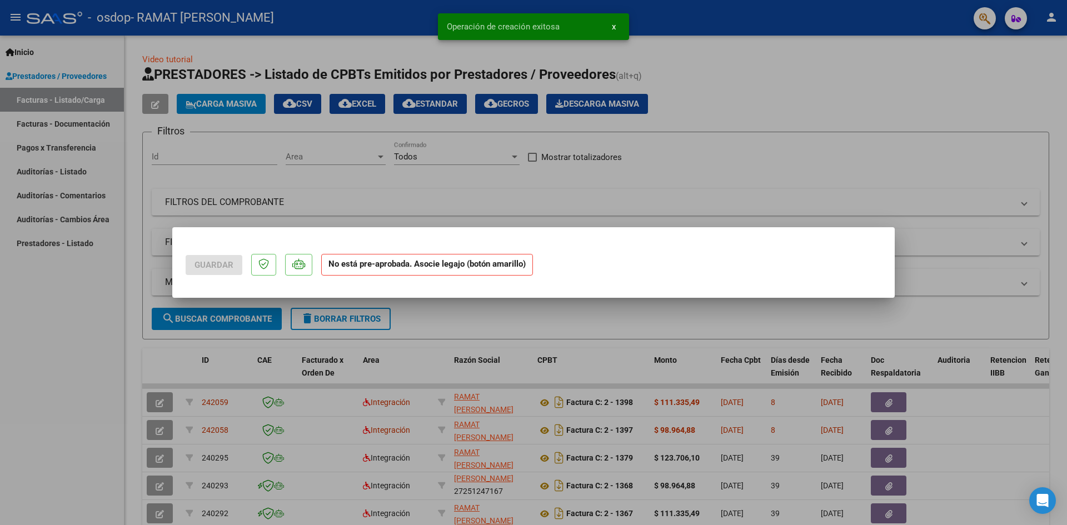
scroll to position [0, 0]
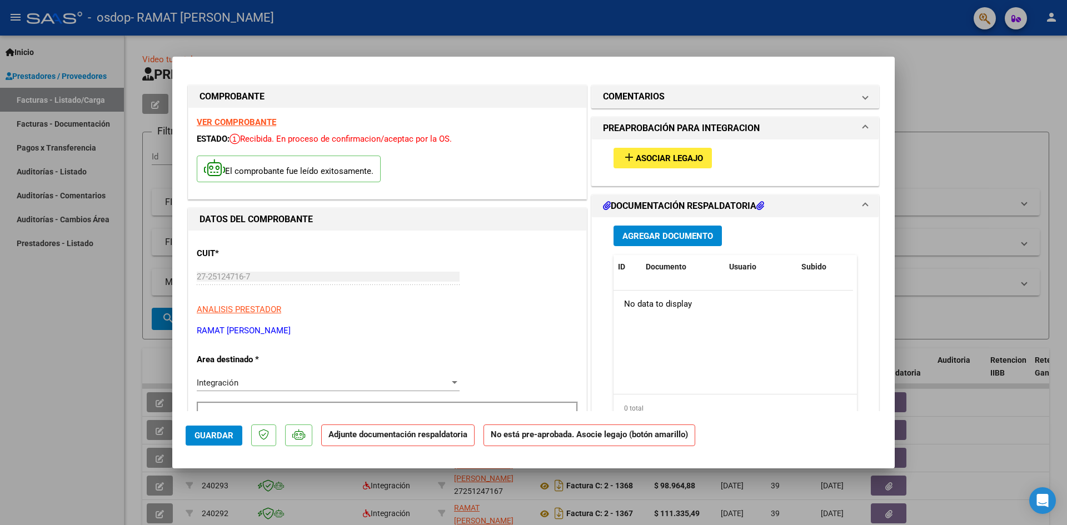
click at [628, 153] on mat-icon "add" at bounding box center [628, 157] width 13 height 13
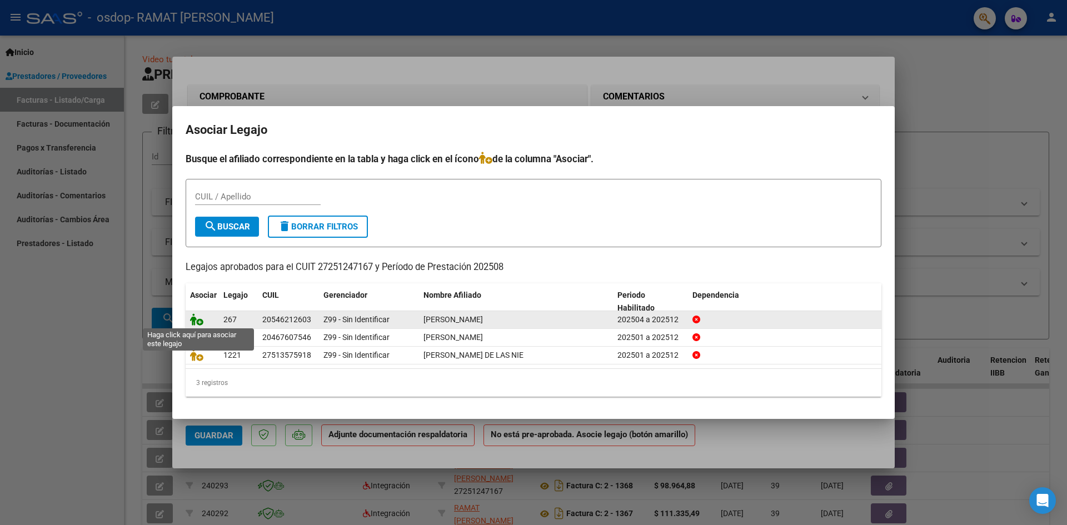
click at [192, 322] on icon at bounding box center [196, 319] width 13 height 12
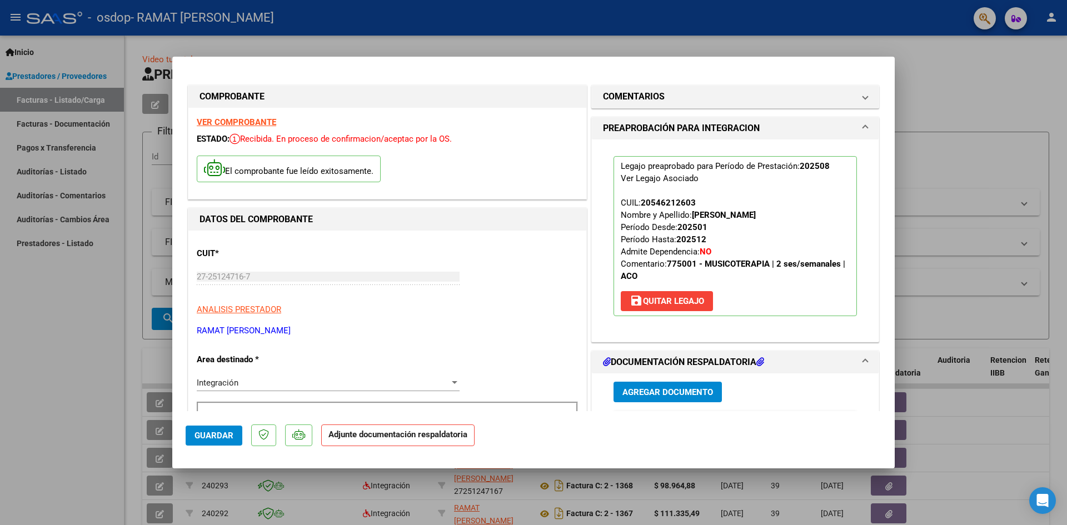
click at [656, 394] on span "Agregar Documento" at bounding box center [667, 392] width 91 height 10
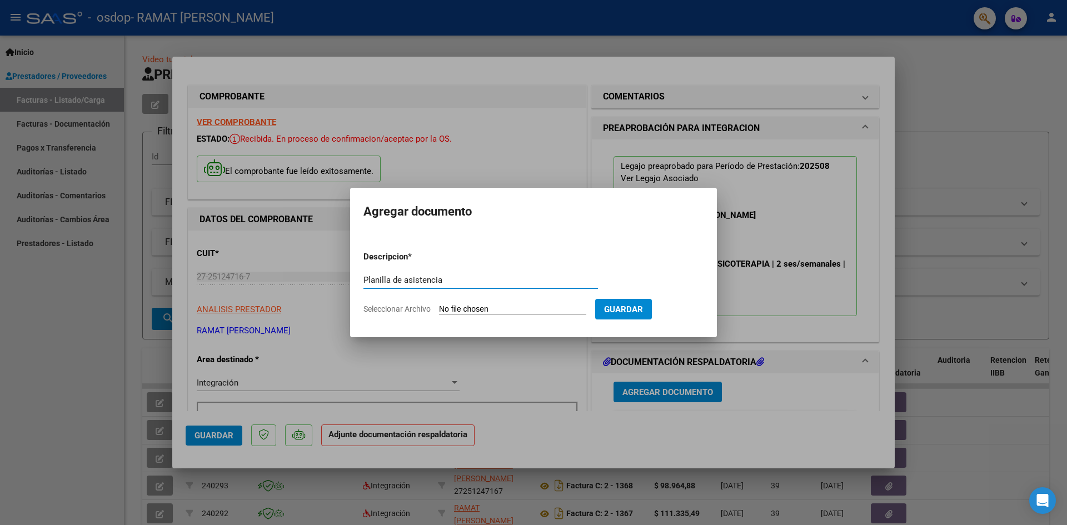
type input "Planilla de asistencia"
click at [489, 311] on input "Seleccionar Archivo" at bounding box center [512, 309] width 147 height 11
click at [451, 309] on input "Seleccionar Archivo" at bounding box center [512, 309] width 147 height 11
type input "C:\fakepath\Planilla Valenzuela [DATE].pdf"
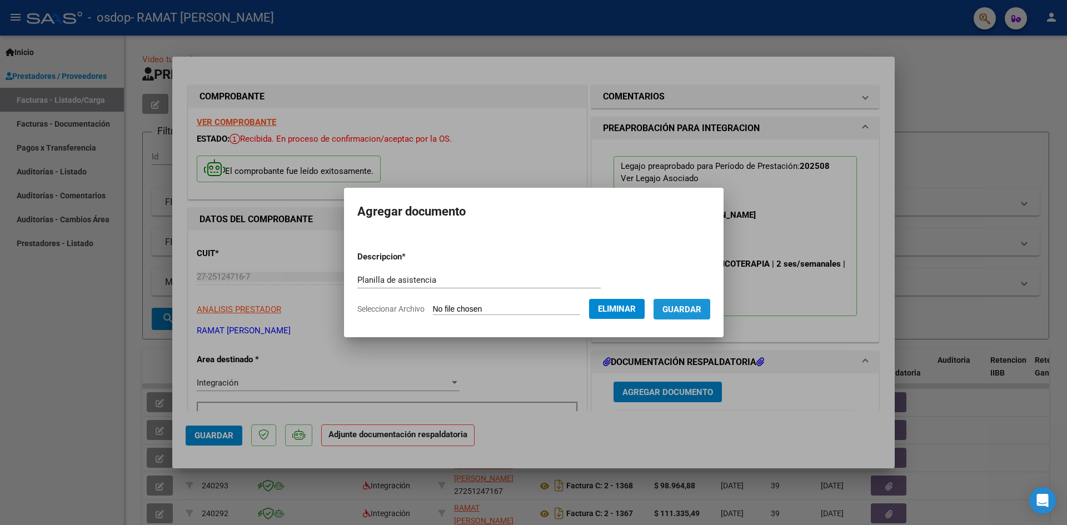
click at [701, 308] on span "Guardar" at bounding box center [681, 309] width 39 height 10
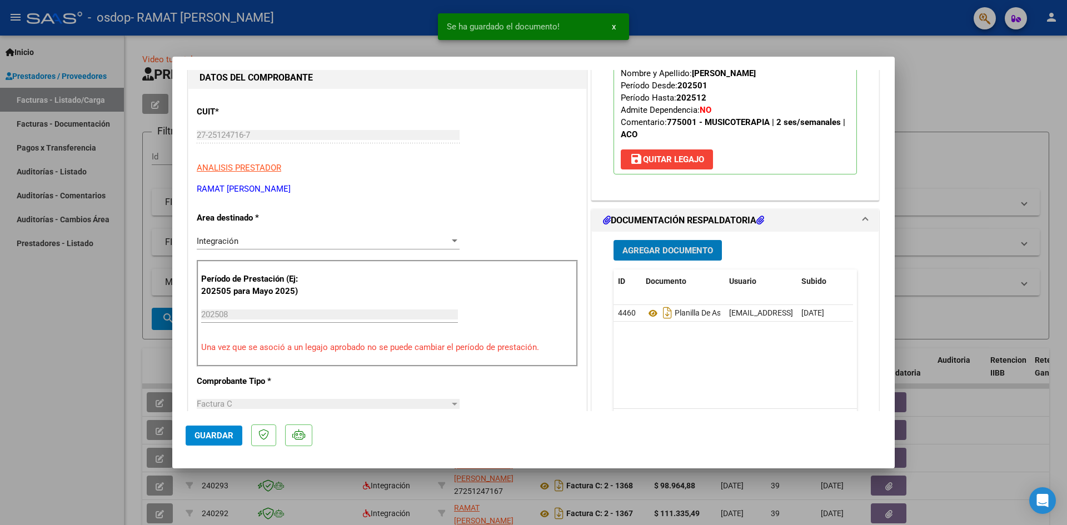
scroll to position [111, 0]
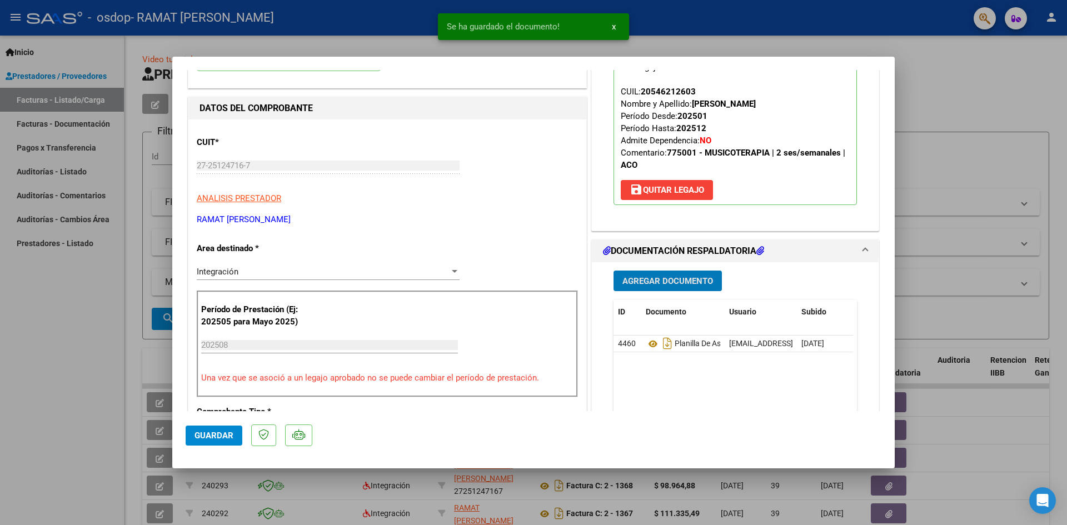
click at [672, 286] on span "Agregar Documento" at bounding box center [667, 281] width 91 height 10
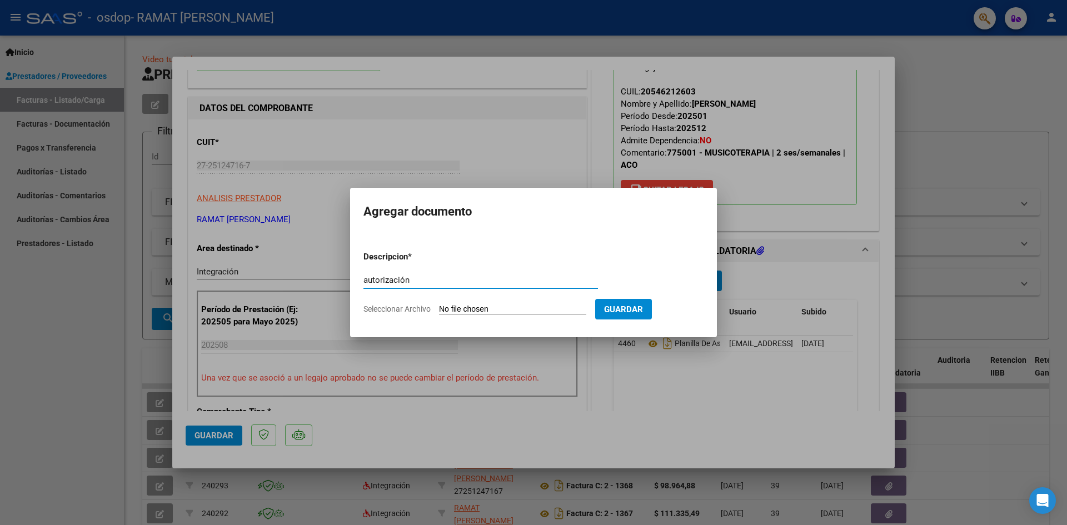
type input "autorización"
click at [491, 310] on input "Seleccionar Archivo" at bounding box center [512, 309] width 147 height 11
type input "C:\fakepath\[PERSON_NAME] abril a [DATE].docx"
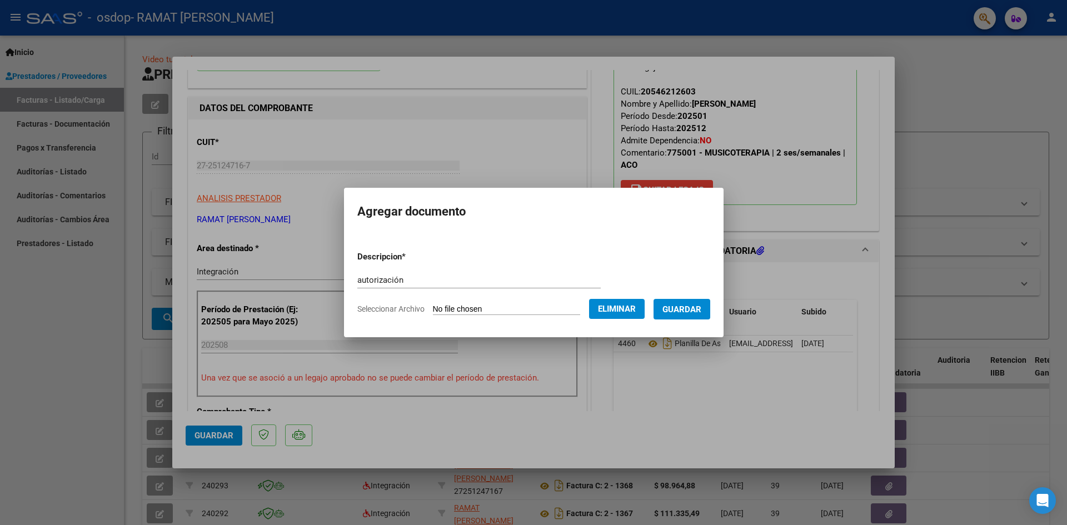
click at [690, 307] on span "Guardar" at bounding box center [681, 309] width 39 height 10
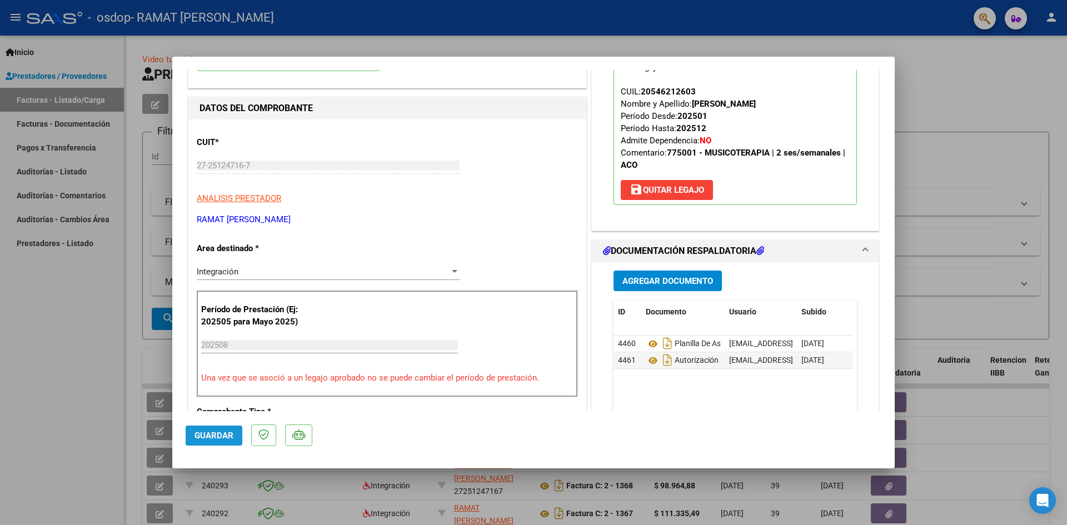
click at [229, 436] on span "Guardar" at bounding box center [213, 436] width 39 height 10
click at [937, 428] on div at bounding box center [533, 262] width 1067 height 525
type input "$ 0,00"
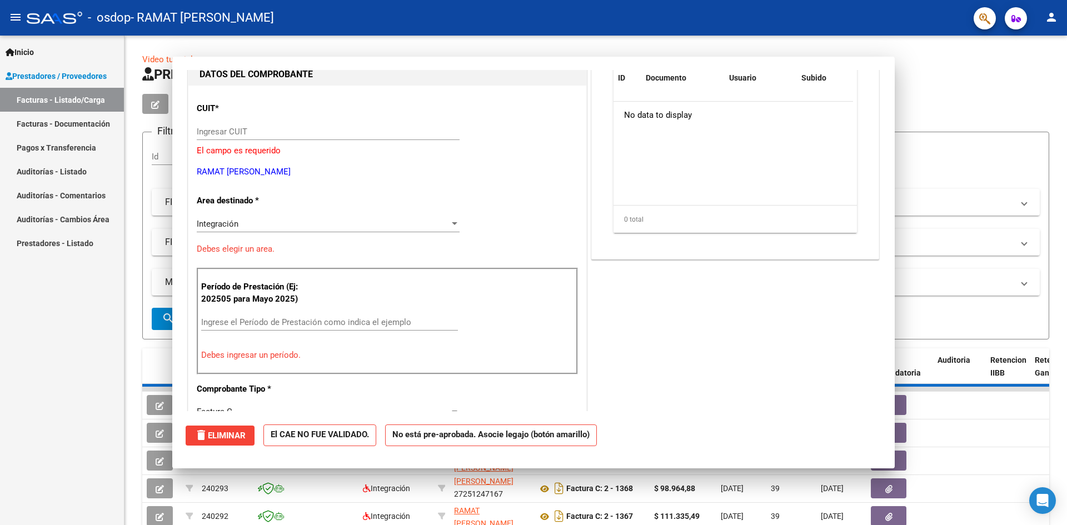
scroll to position [118, 0]
